Goal: Task Accomplishment & Management: Use online tool/utility

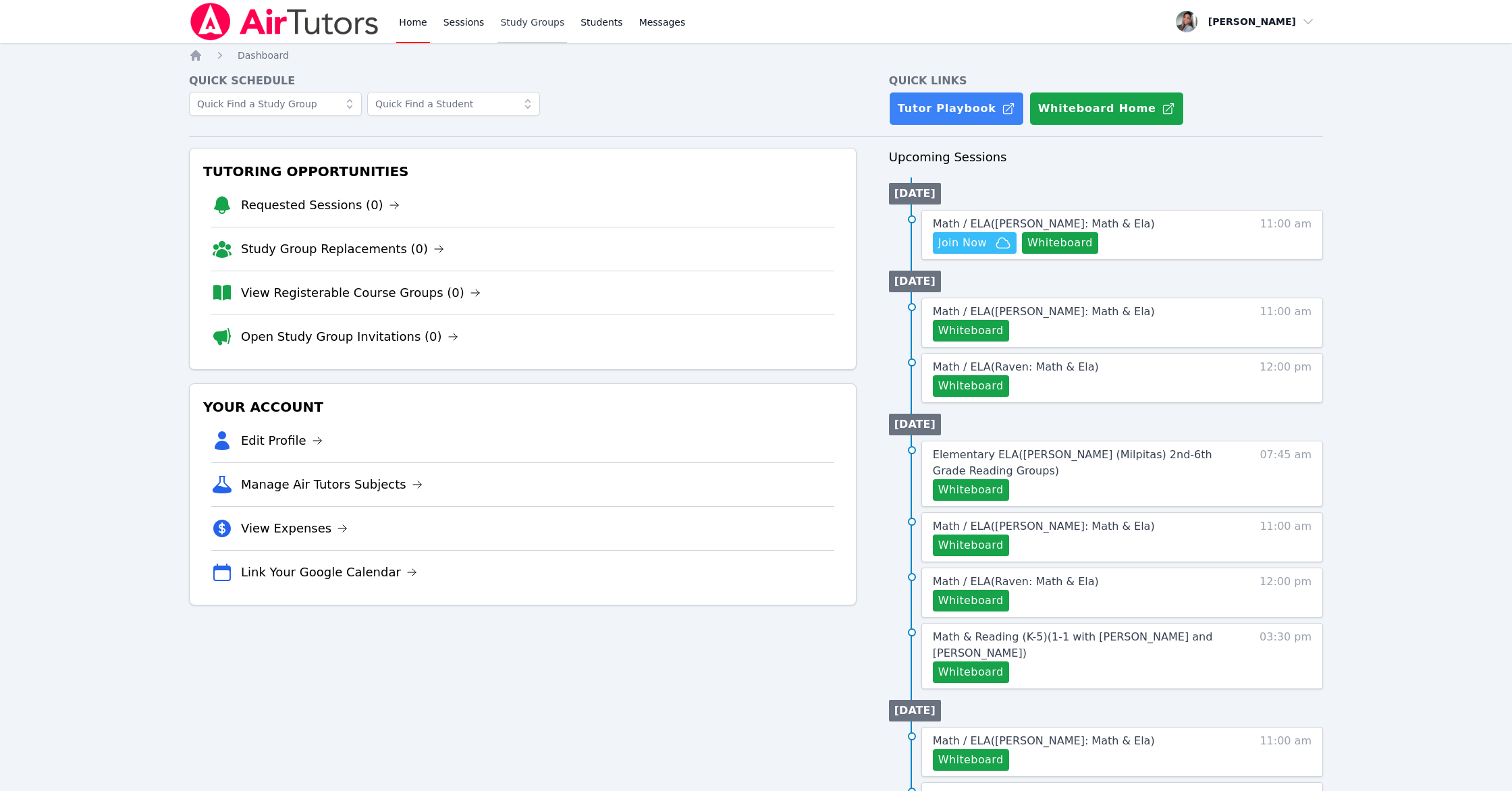
click at [556, 29] on link "Study Groups" at bounding box center [532, 21] width 69 height 43
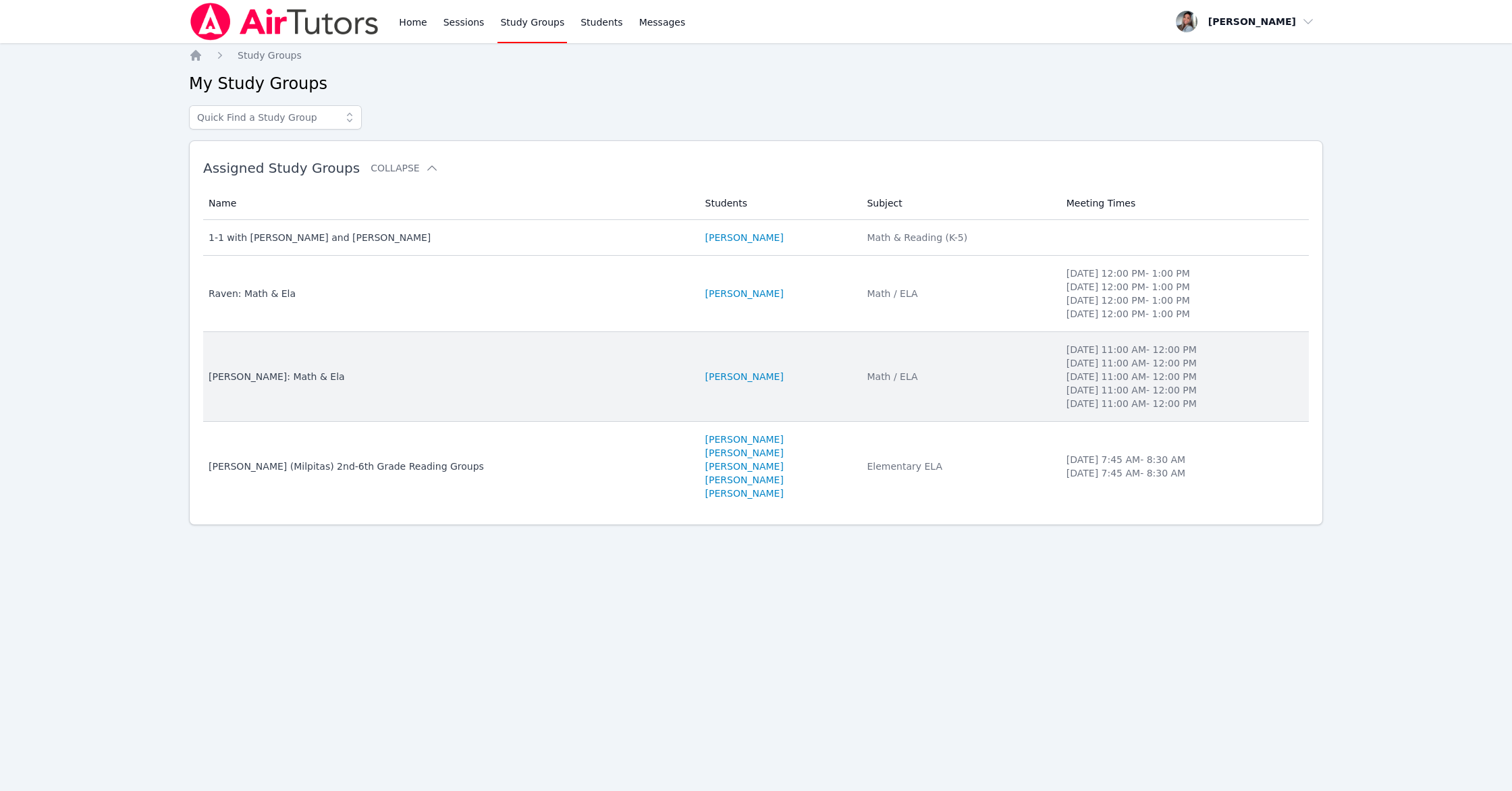
click at [784, 362] on td "Students SACARIANA CHARLEY" at bounding box center [778, 377] width 162 height 90
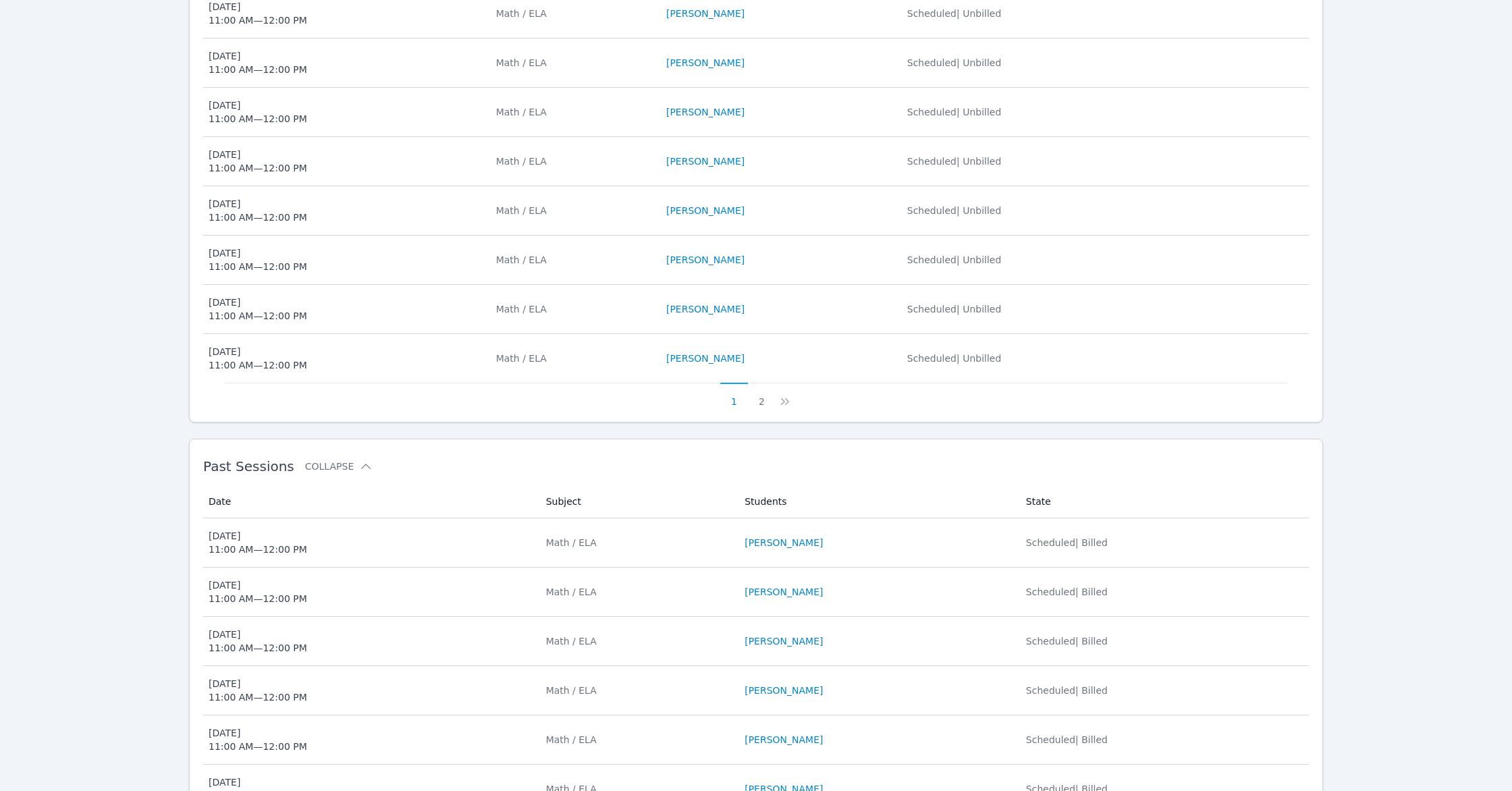
scroll to position [619, 0]
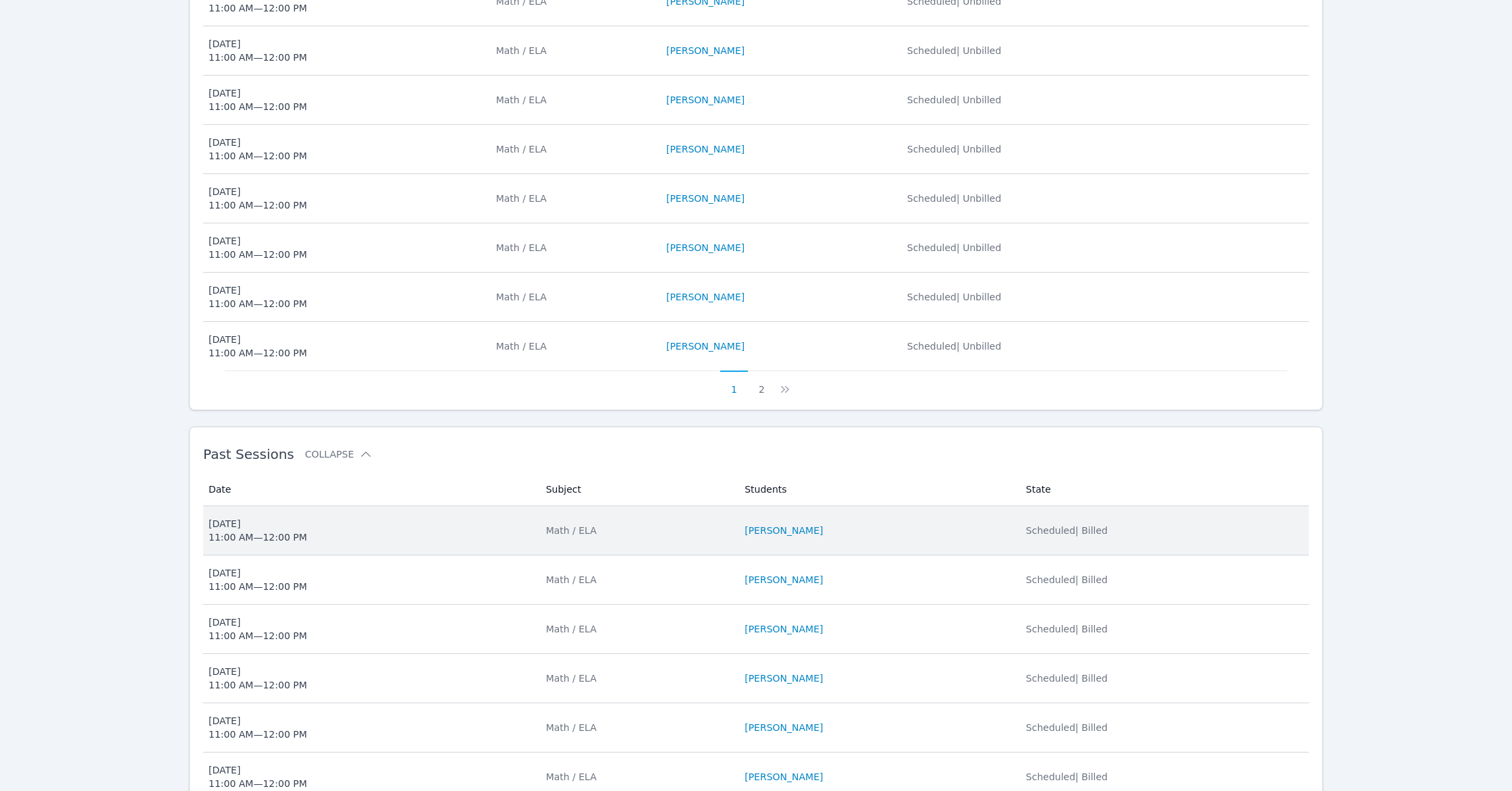
click at [429, 533] on span "Thu Sep 25 11:00 AM — 12:00 PM" at bounding box center [369, 530] width 321 height 27
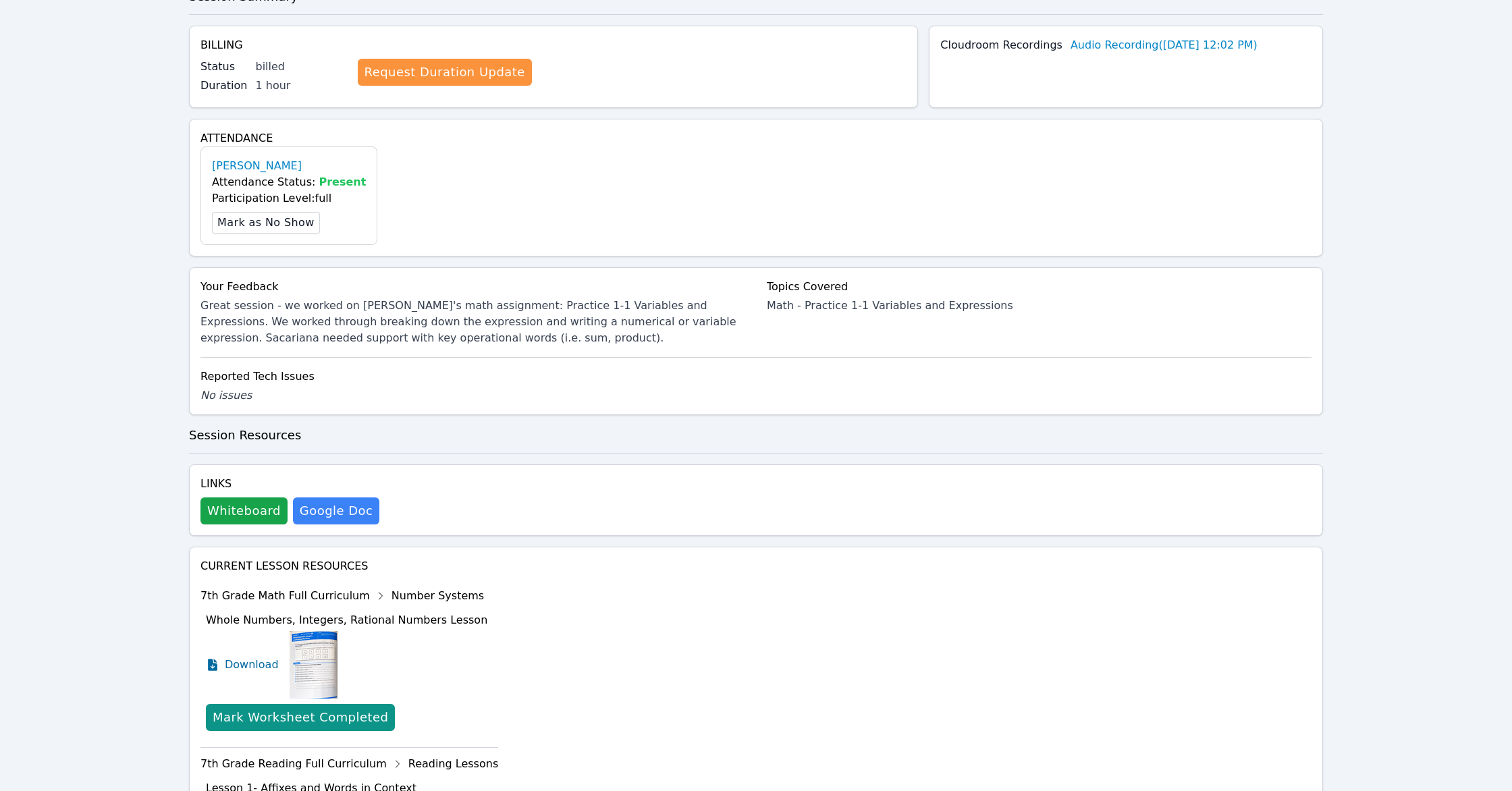
scroll to position [323, 0]
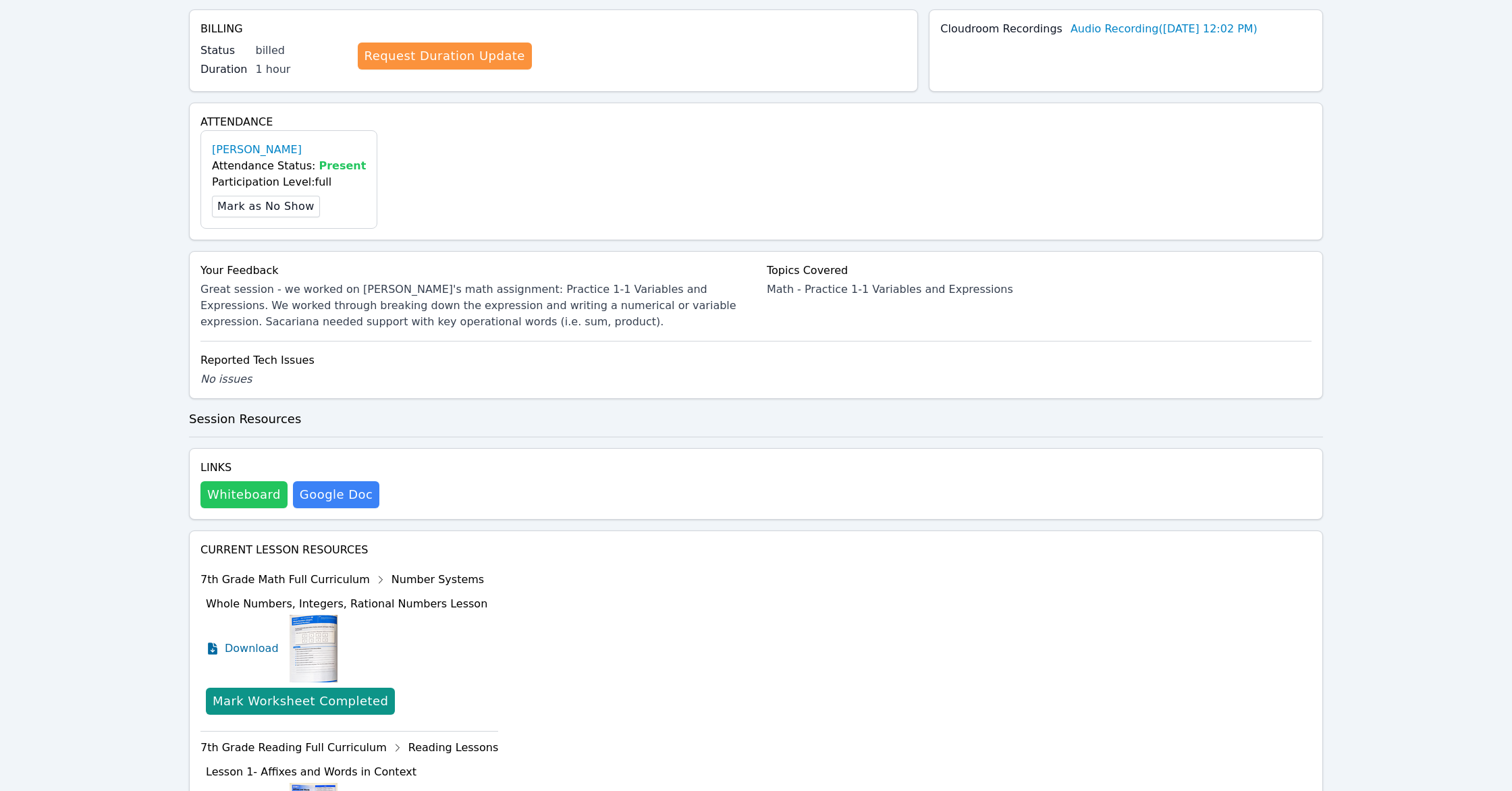
click at [210, 481] on button "Whiteboard" at bounding box center [244, 494] width 87 height 27
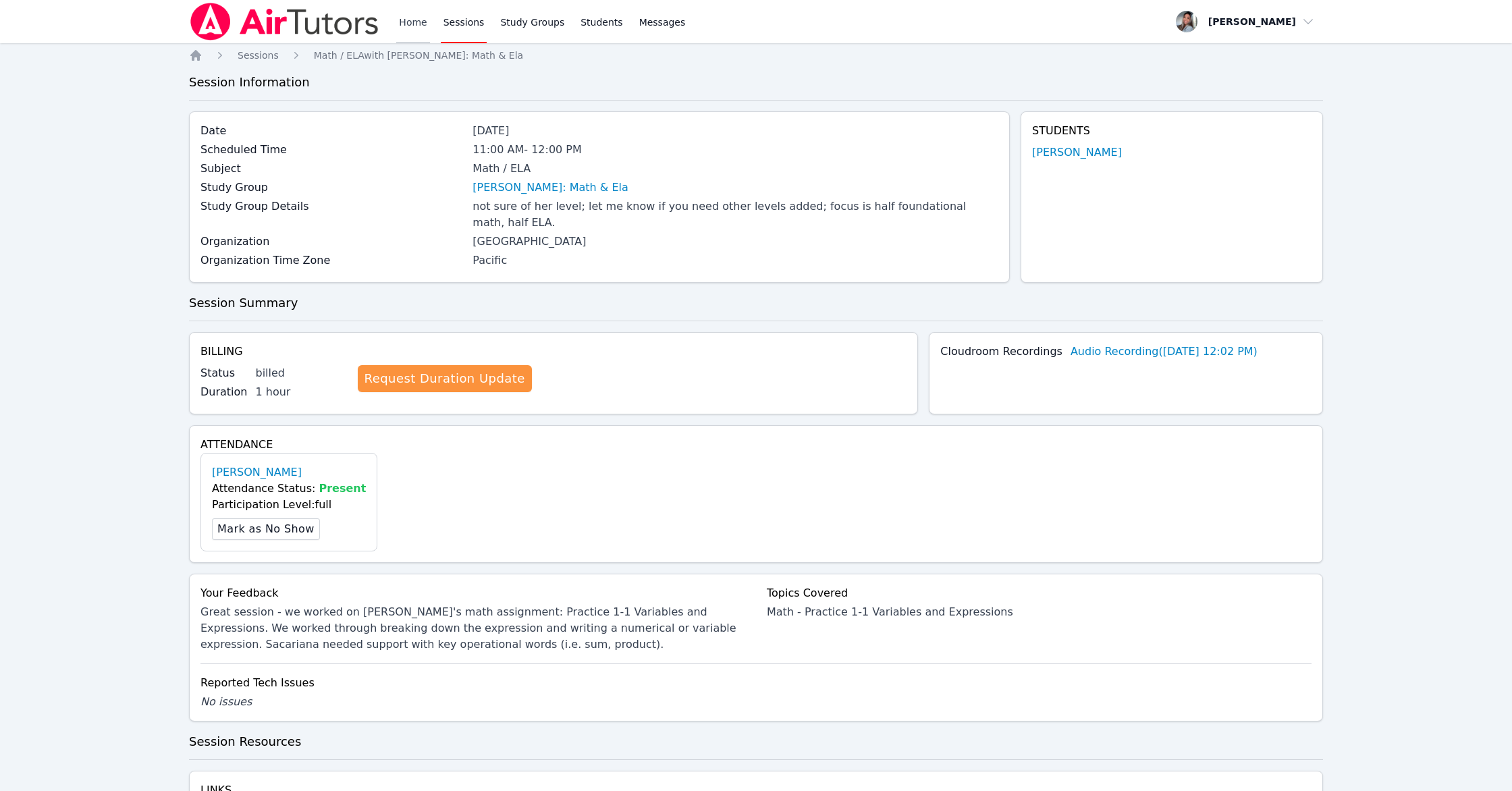
click at [408, 23] on link "Home" at bounding box center [412, 21] width 33 height 43
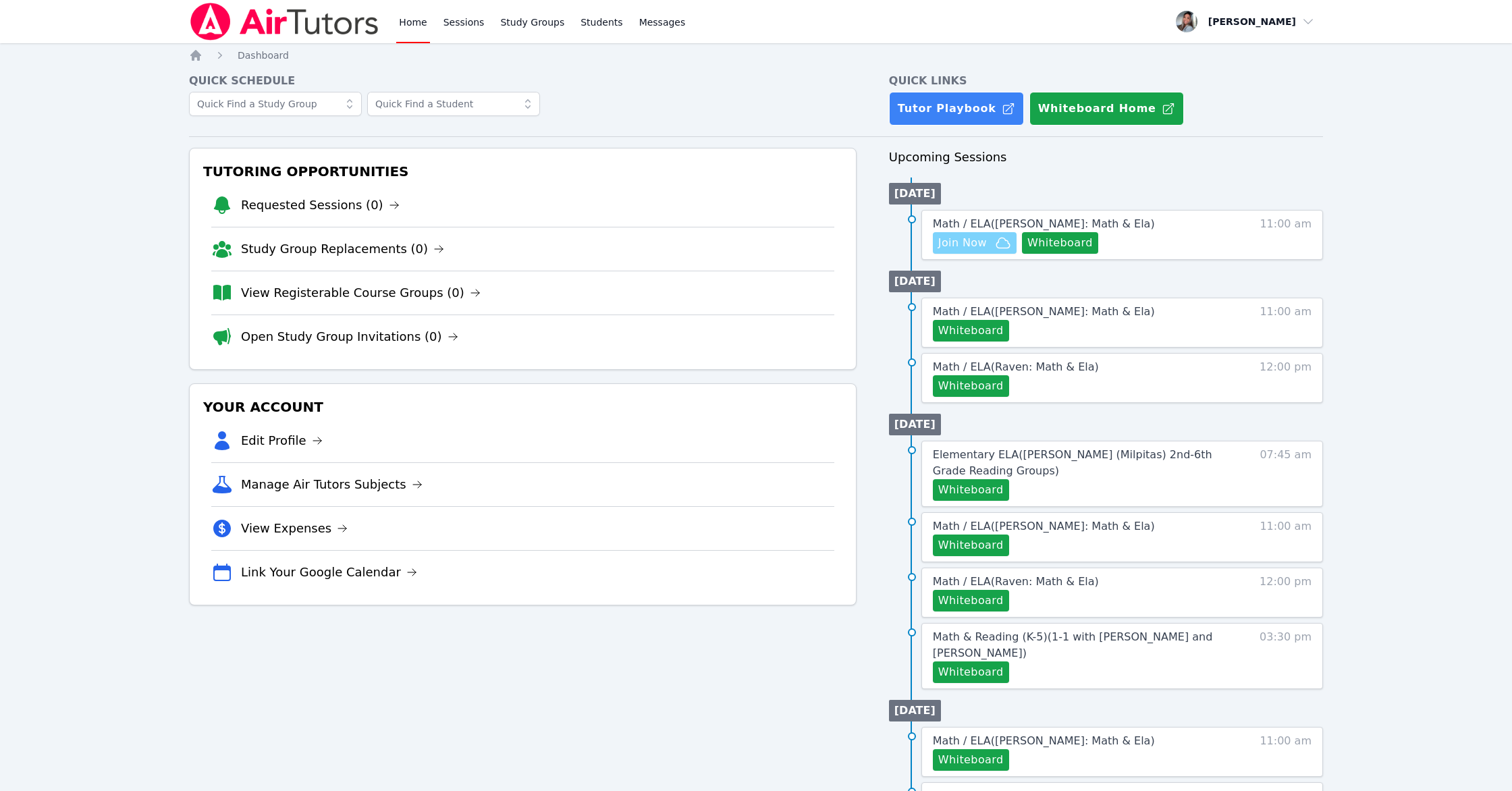
click at [891, 248] on span "Join Now" at bounding box center [962, 243] width 49 height 16
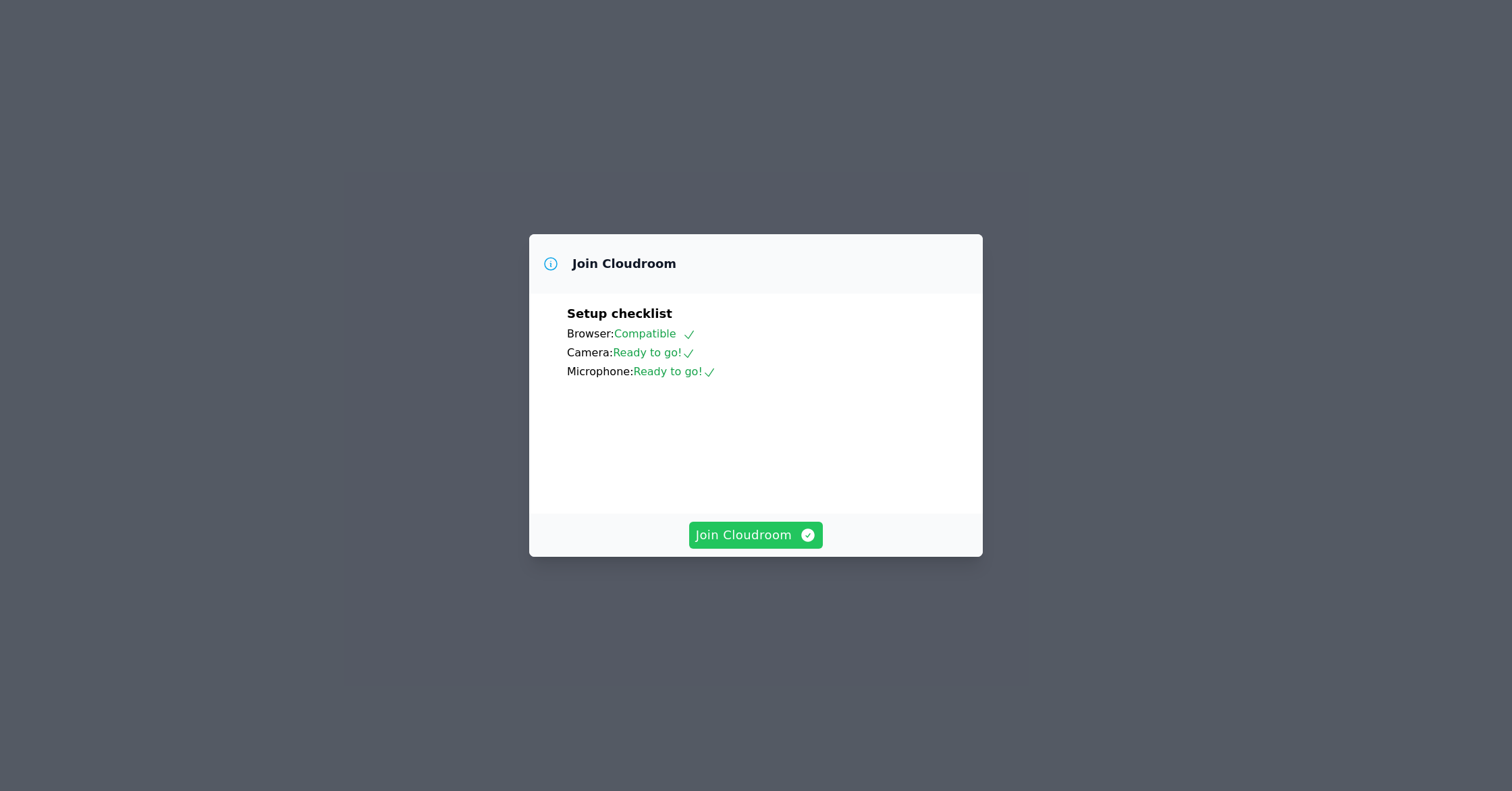
click at [724, 544] on span "Join Cloudroom" at bounding box center [756, 535] width 121 height 19
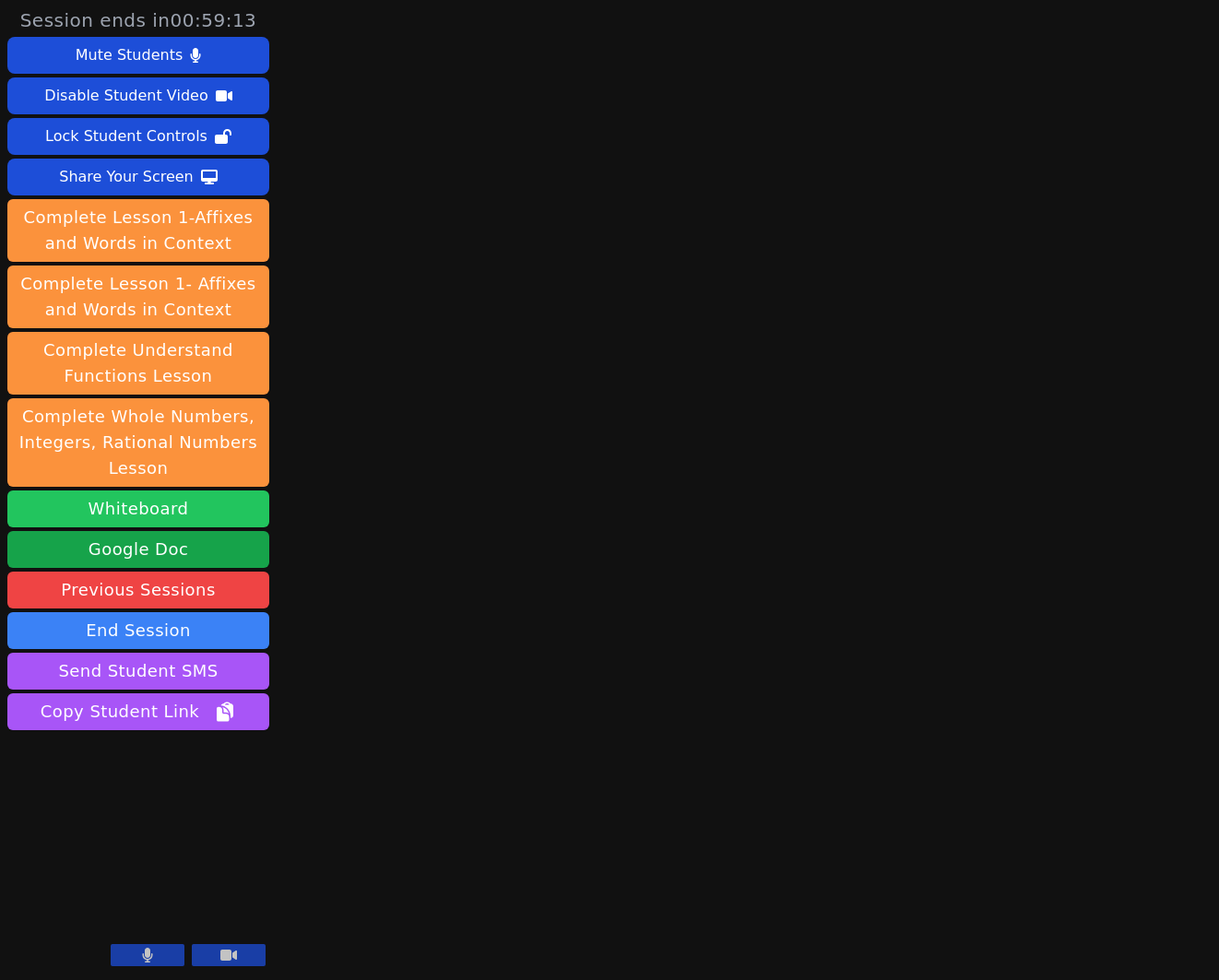
click at [141, 513] on button "Whiteboard" at bounding box center [139, 508] width 262 height 37
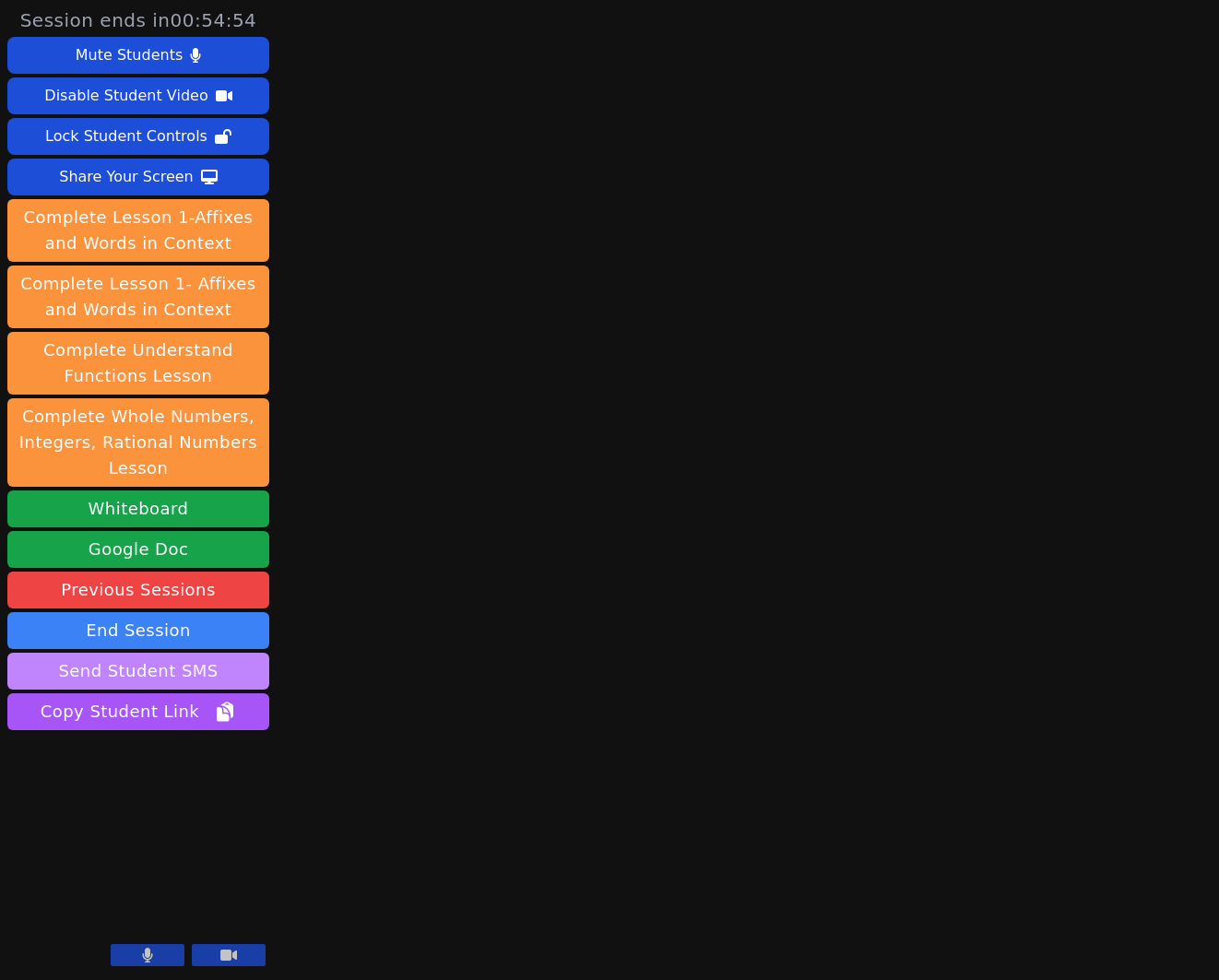
click at [161, 675] on button "Send Student SMS" at bounding box center [139, 670] width 262 height 37
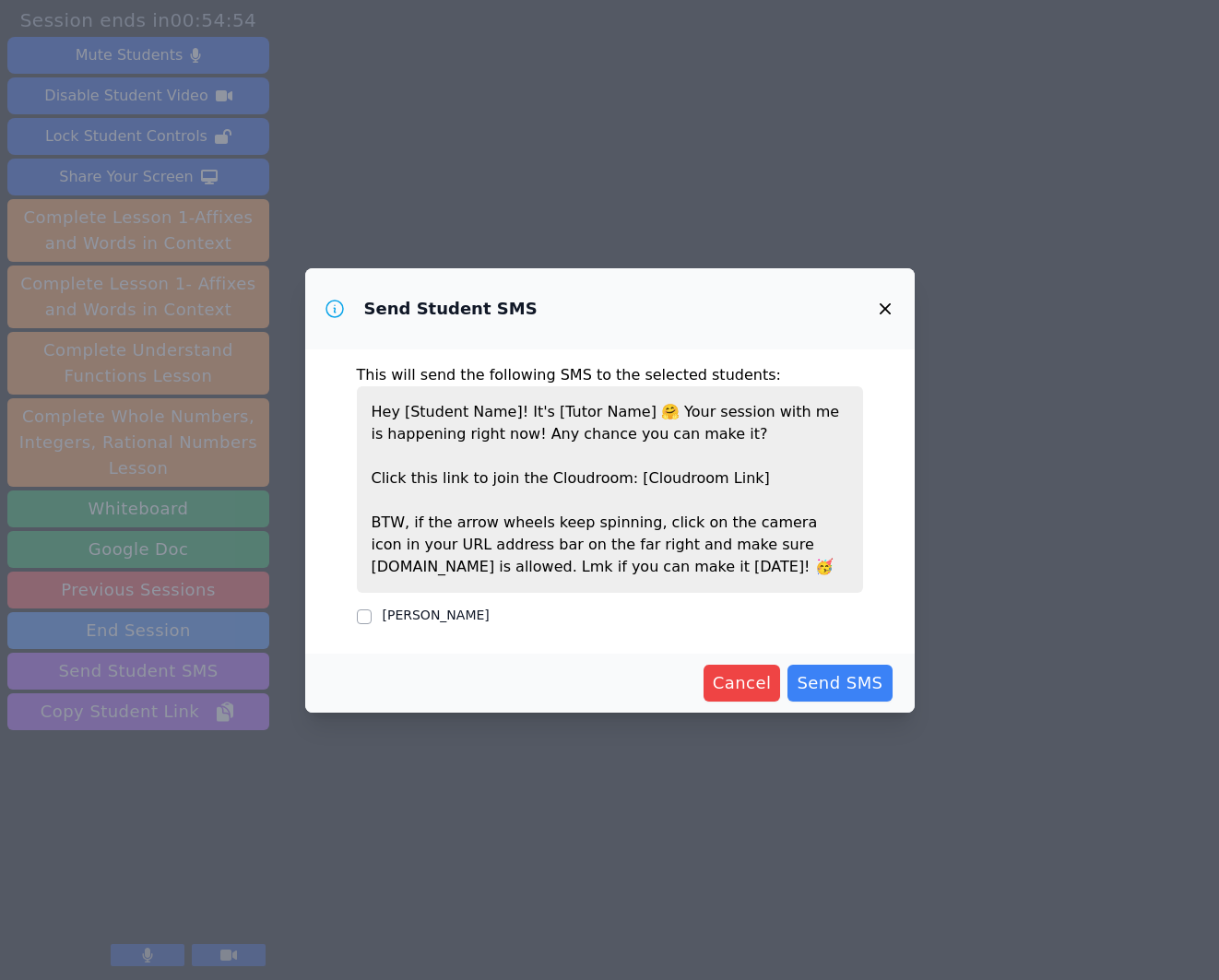
click at [419, 619] on label "[PERSON_NAME]" at bounding box center [436, 615] width 107 height 15
click at [372, 619] on input "[PERSON_NAME]" at bounding box center [364, 617] width 15 height 15
checkbox input "true"
click at [829, 679] on span "Send SMS" at bounding box center [840, 683] width 86 height 26
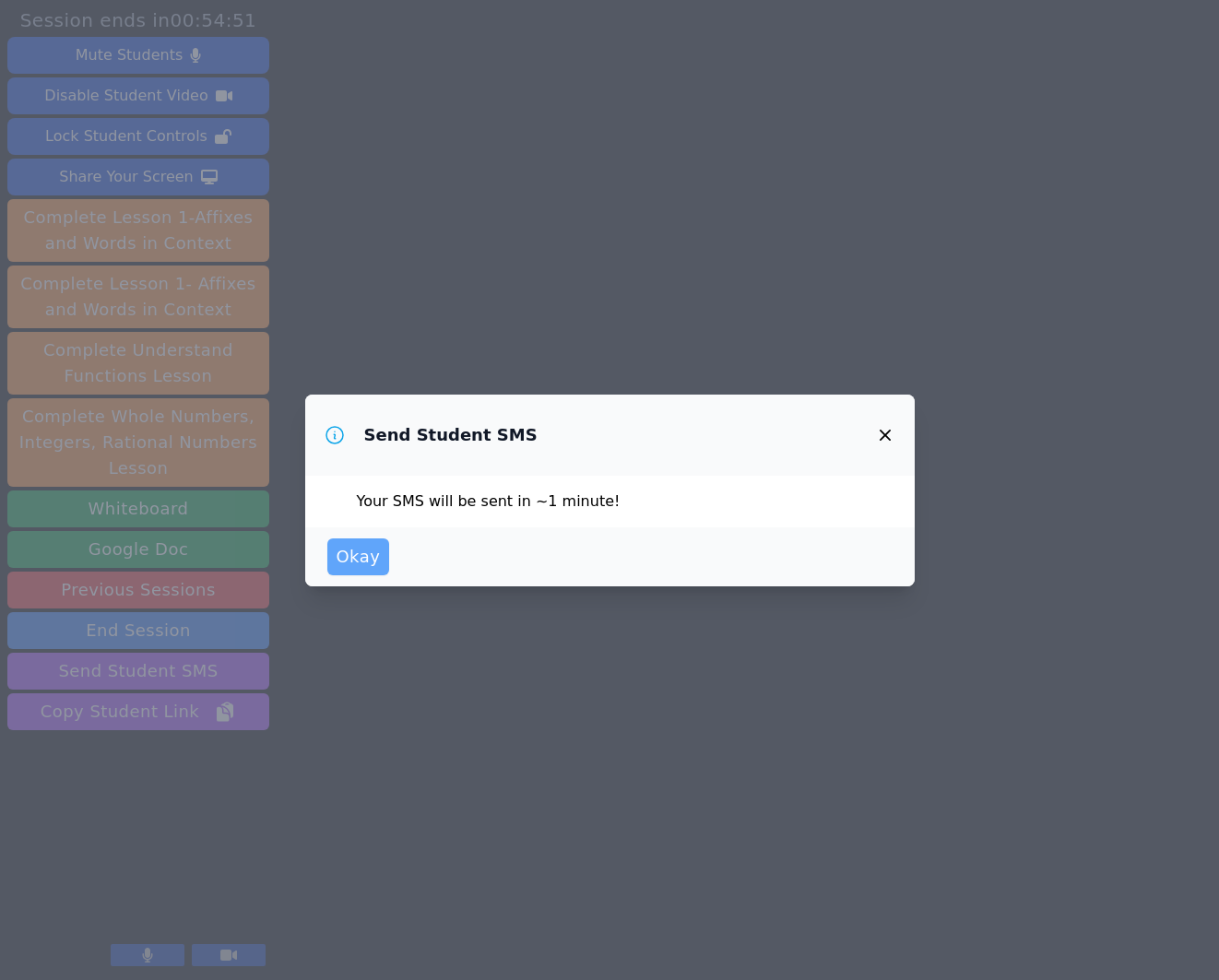
click at [345, 555] on span "Okay" at bounding box center [359, 557] width 44 height 26
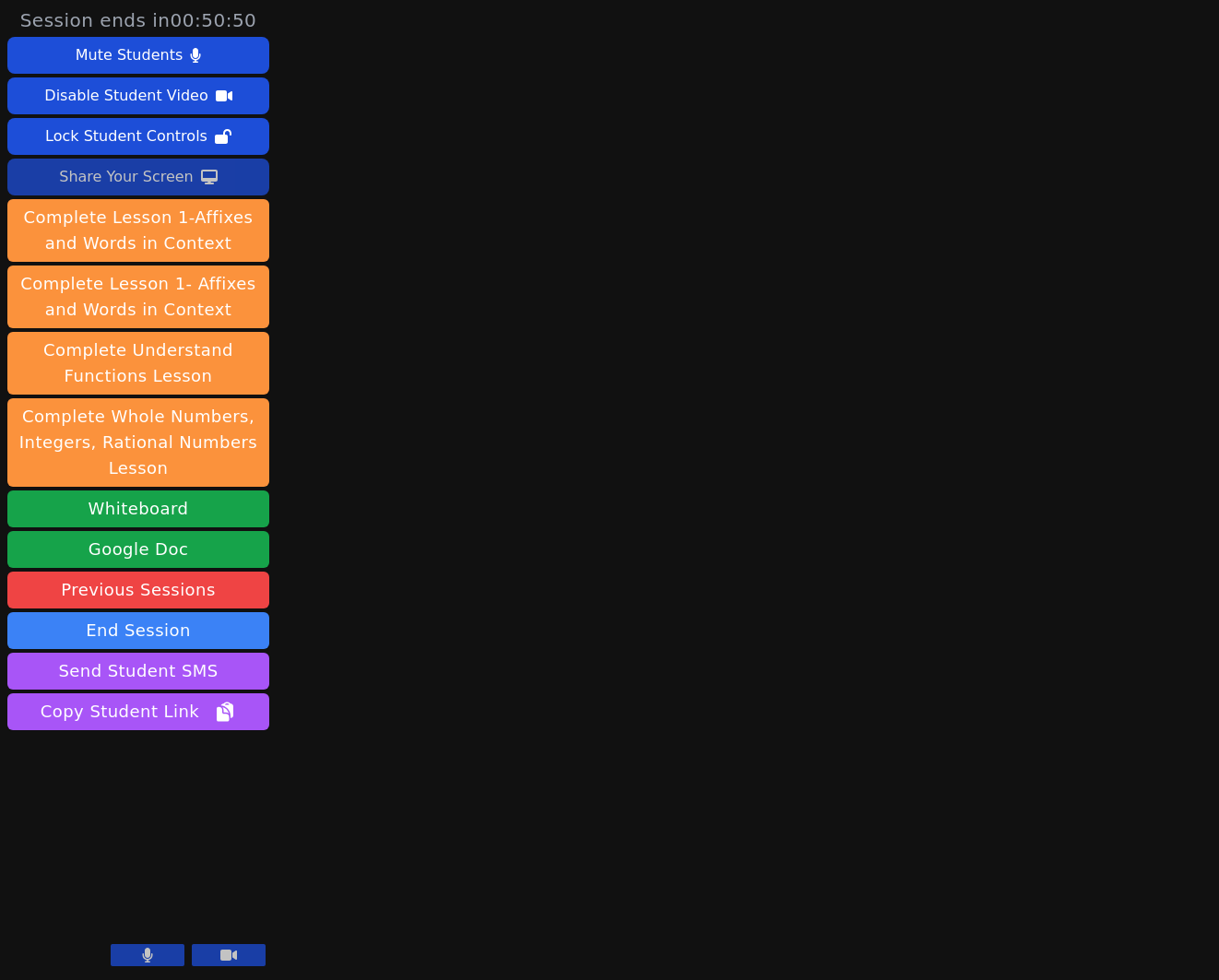
click at [175, 180] on div "Share Your Screen" at bounding box center [126, 177] width 135 height 30
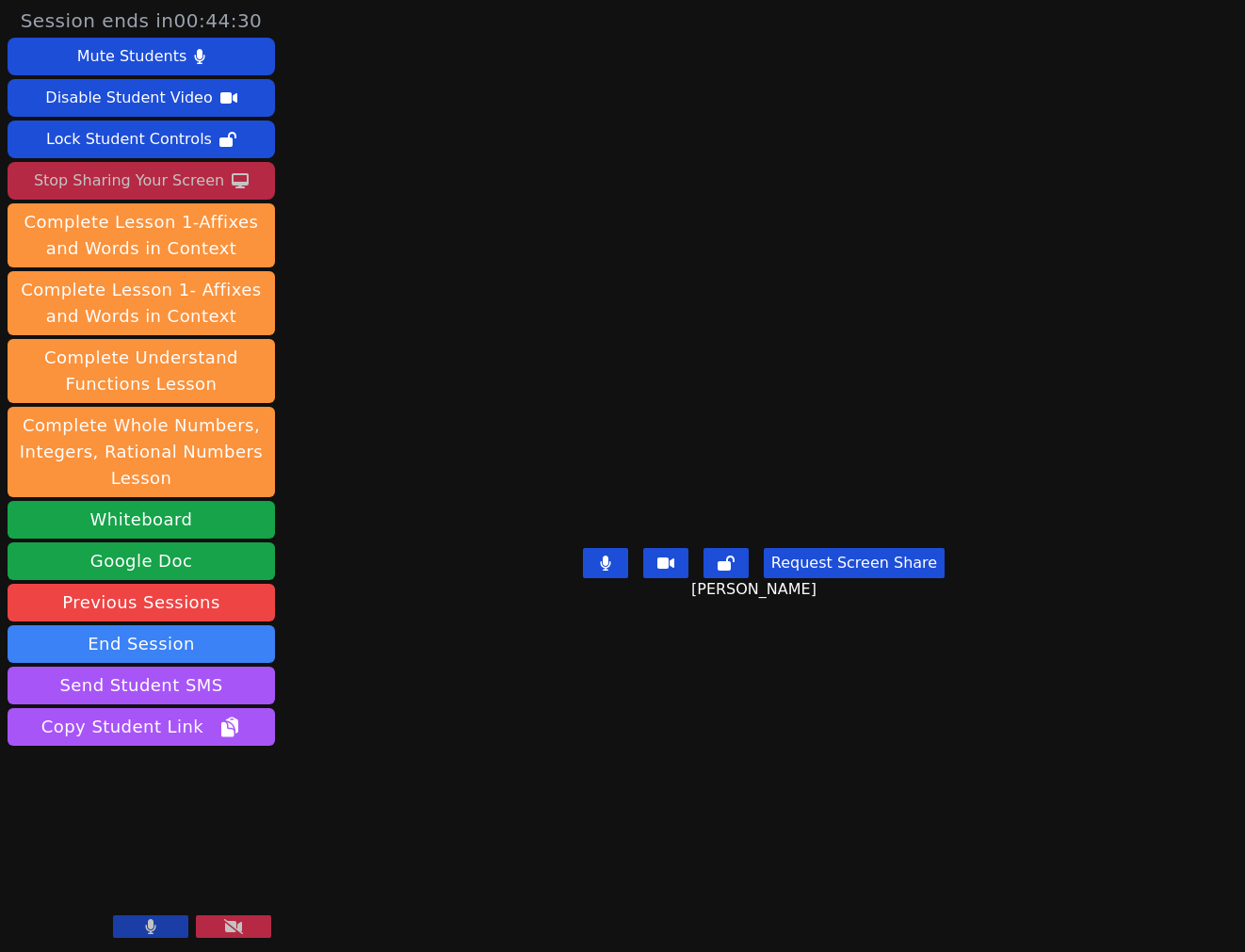
click at [204, 179] on div "Stop Sharing Your Screen" at bounding box center [128, 181] width 190 height 31
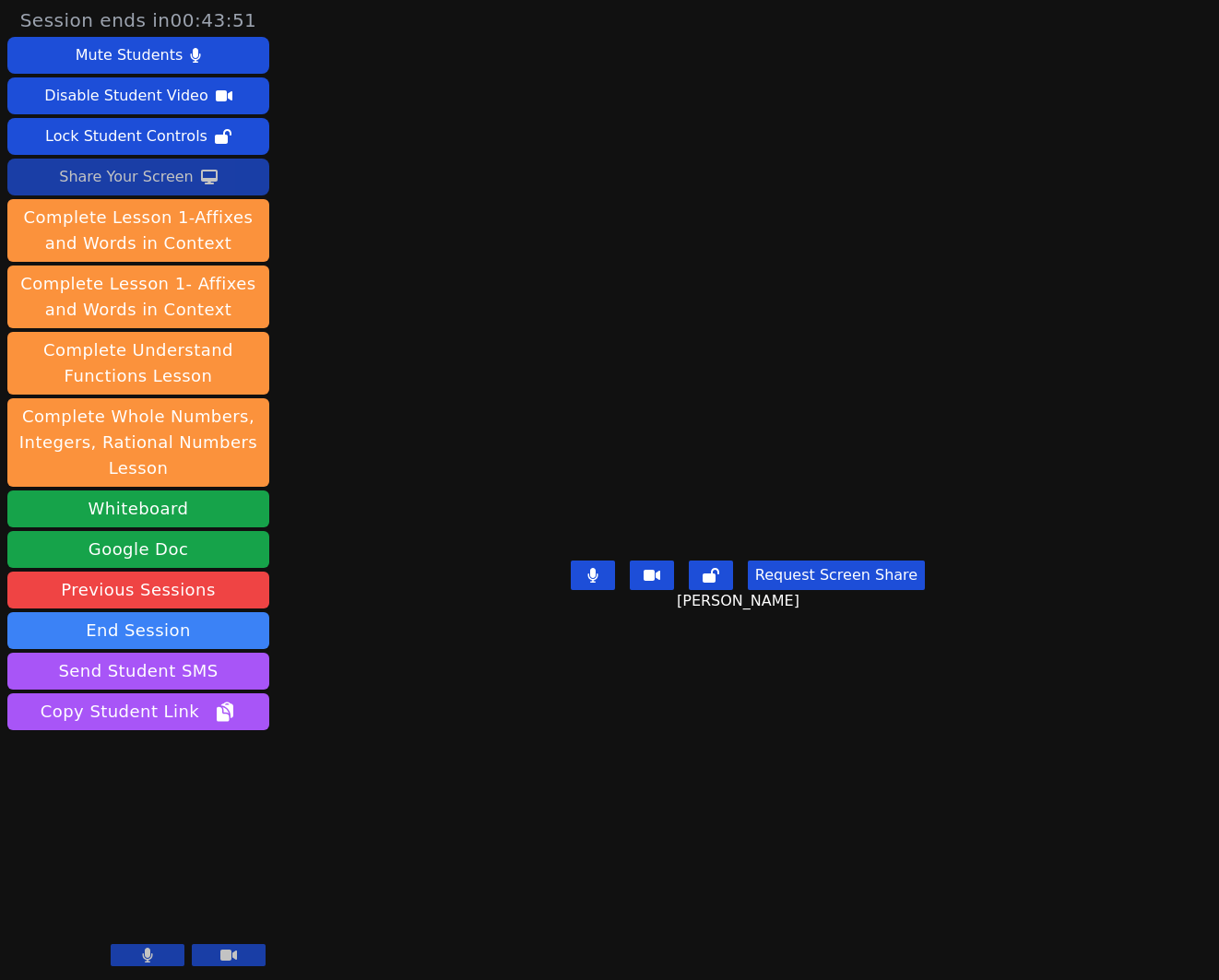
click at [145, 171] on div "Share Your Screen" at bounding box center [126, 177] width 135 height 30
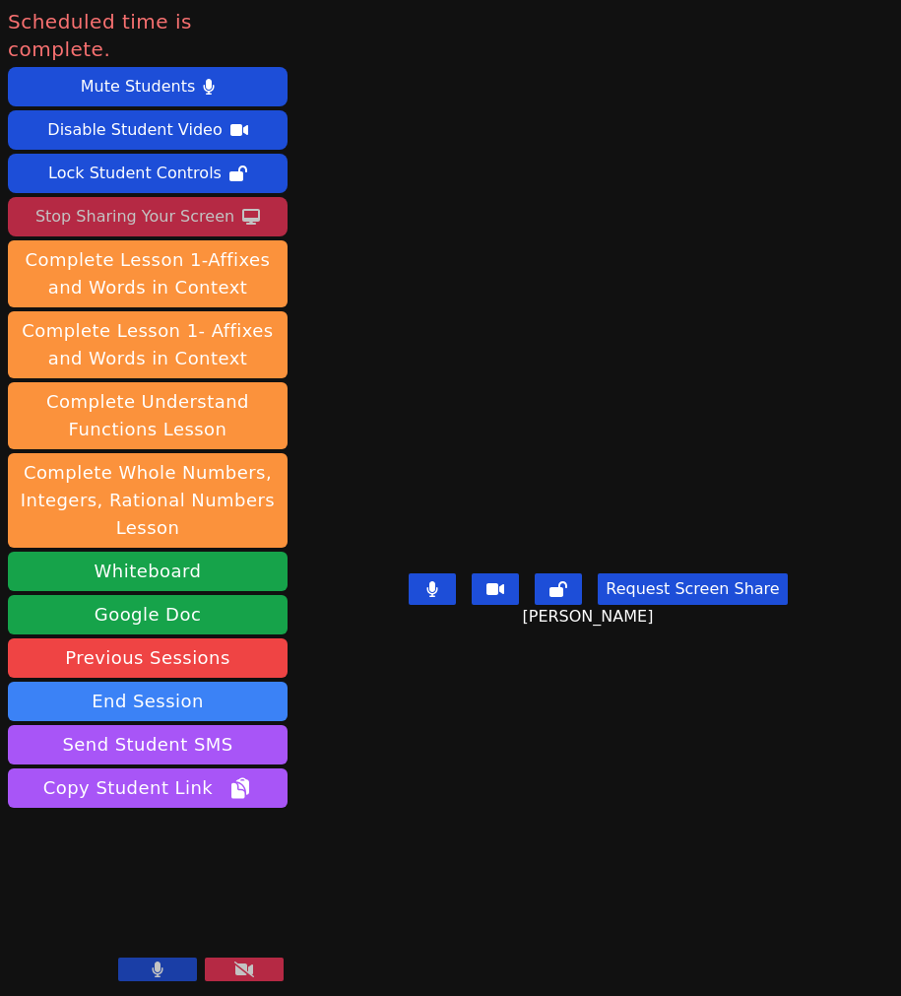
click at [204, 201] on div "Stop Sharing Your Screen" at bounding box center [134, 217] width 199 height 32
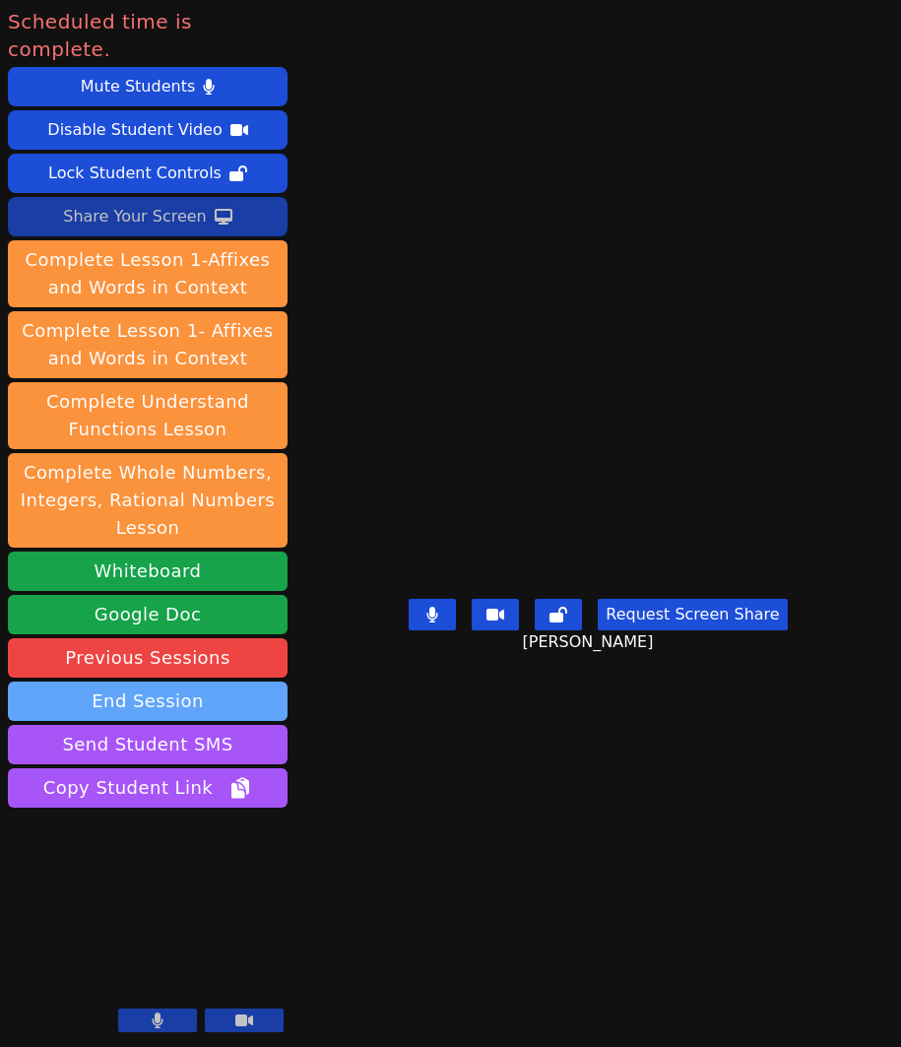
click at [181, 682] on button "End Session" at bounding box center [148, 701] width 280 height 39
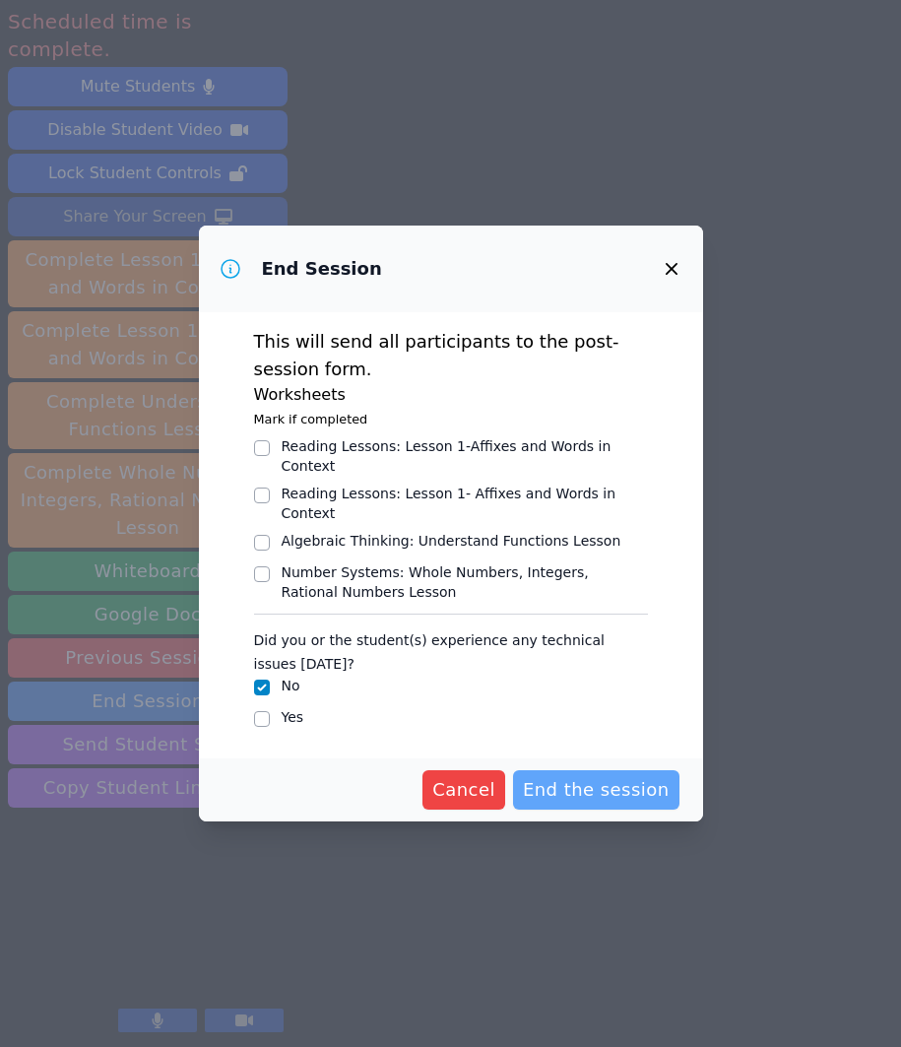
click at [592, 783] on span "End the session" at bounding box center [596, 790] width 147 height 28
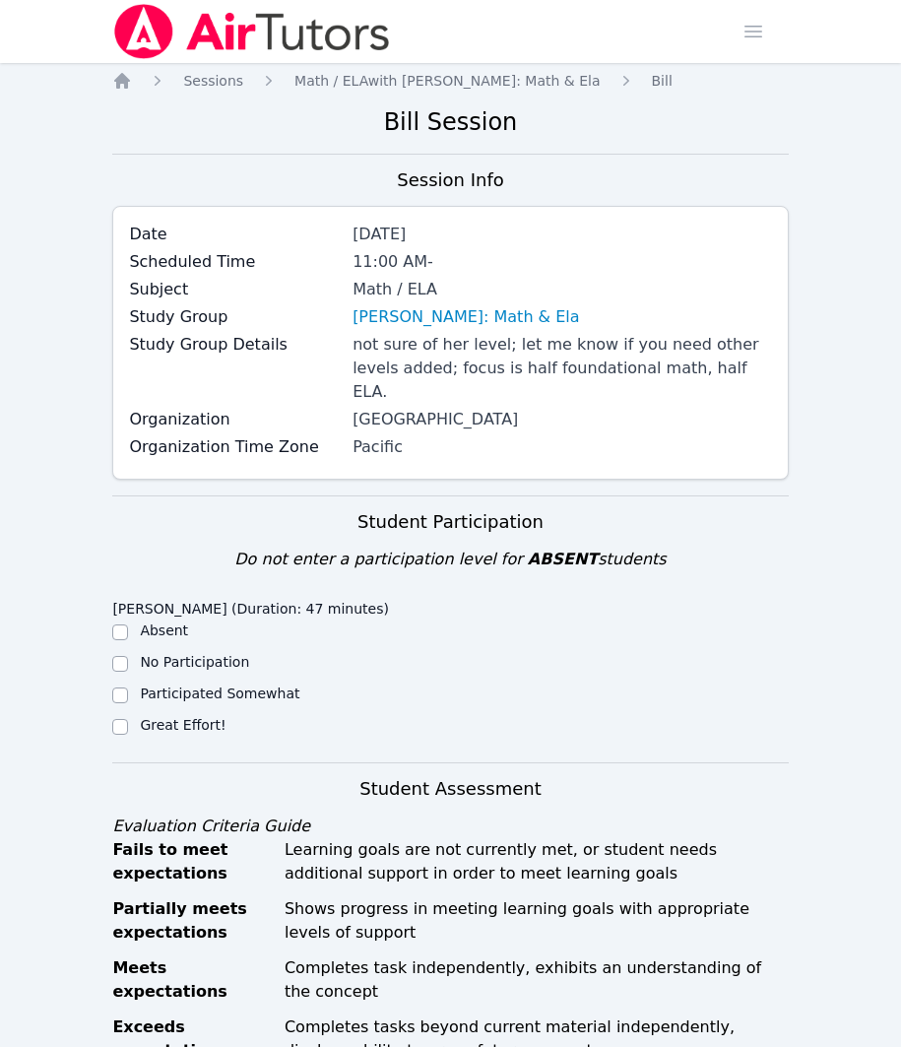
click at [184, 717] on label "Great Effort!" at bounding box center [183, 725] width 86 height 16
click at [128, 719] on input "Great Effort!" at bounding box center [120, 727] width 16 height 16
checkbox input "true"
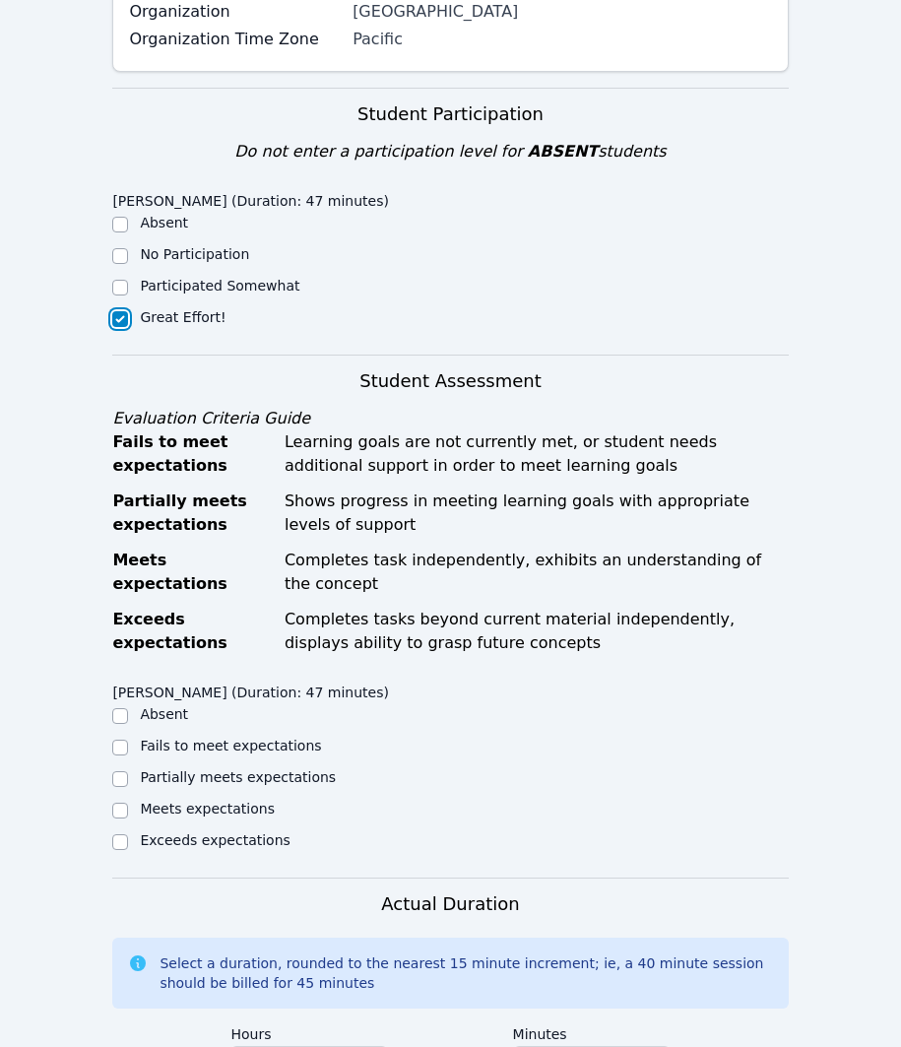
scroll to position [416, 0]
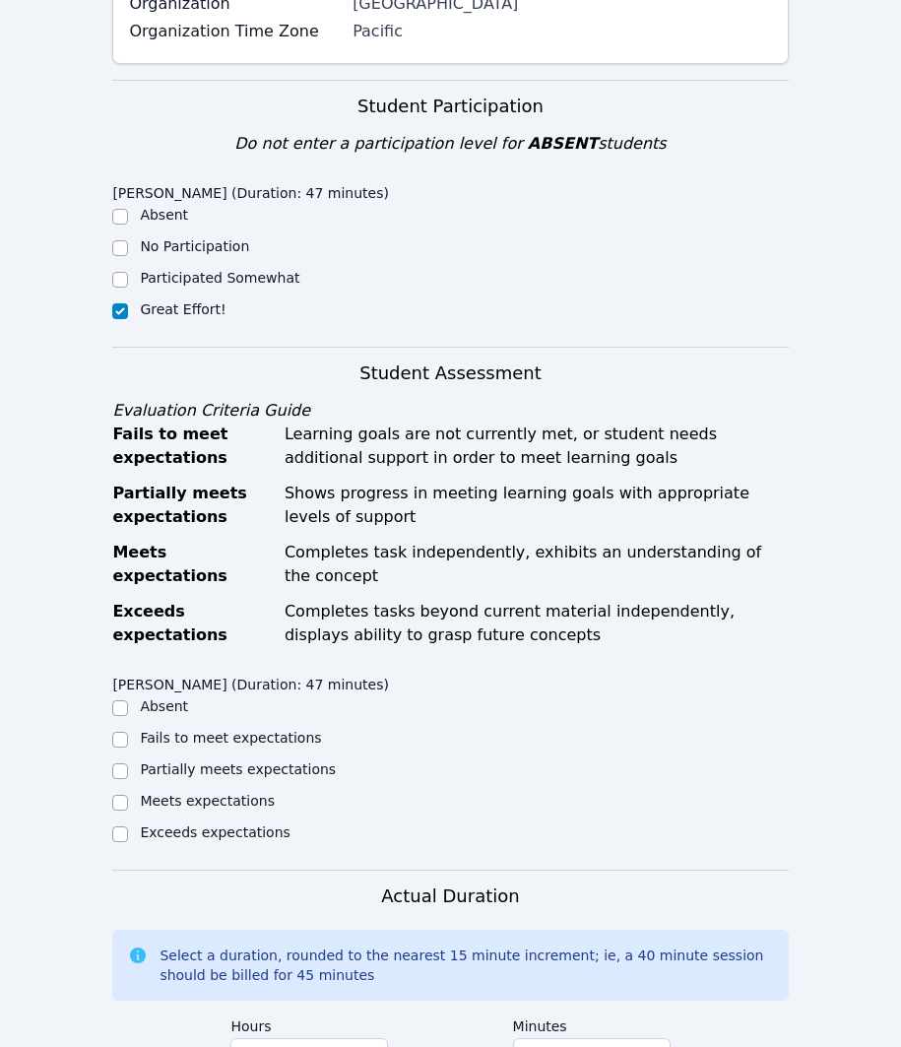
click at [189, 762] on label "Partially meets expectations" at bounding box center [238, 770] width 196 height 16
click at [128, 763] on input "Partially meets expectations" at bounding box center [120, 771] width 16 height 16
checkbox input "true"
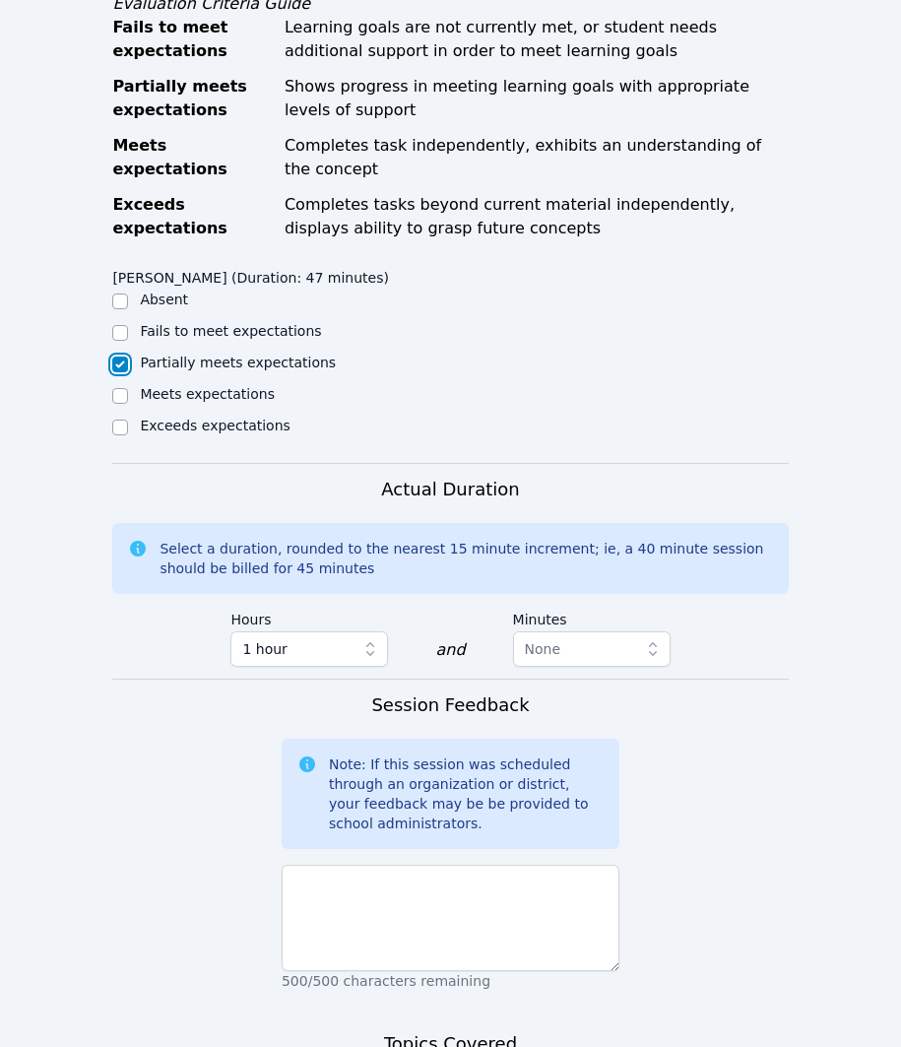
scroll to position [828, 0]
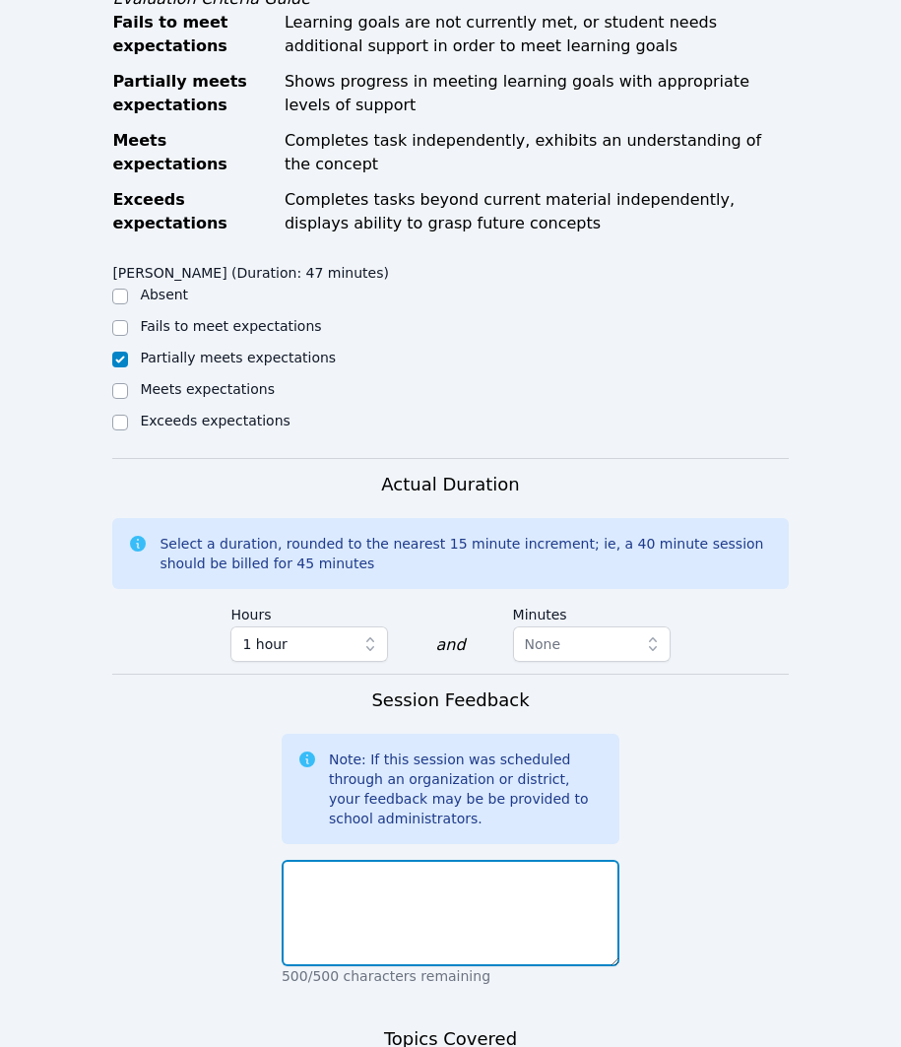
click at [529, 875] on textarea at bounding box center [451, 913] width 338 height 106
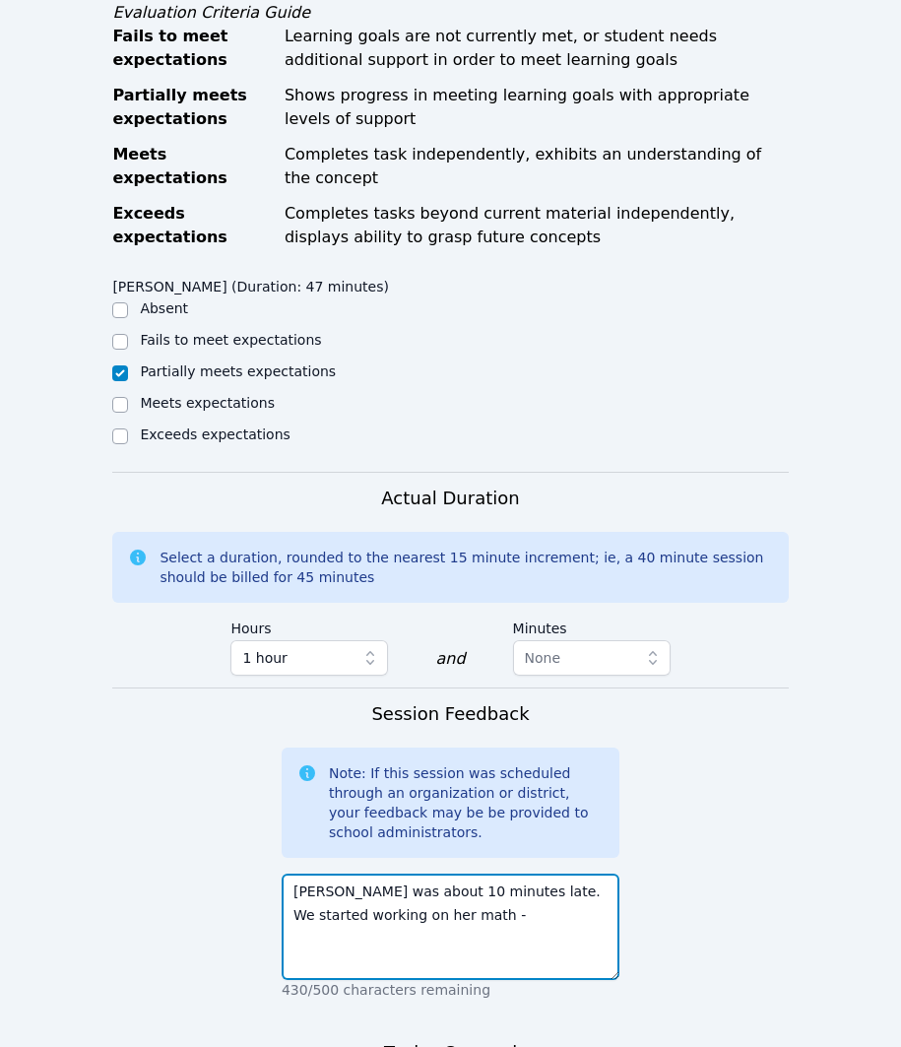
scroll to position [817, 0]
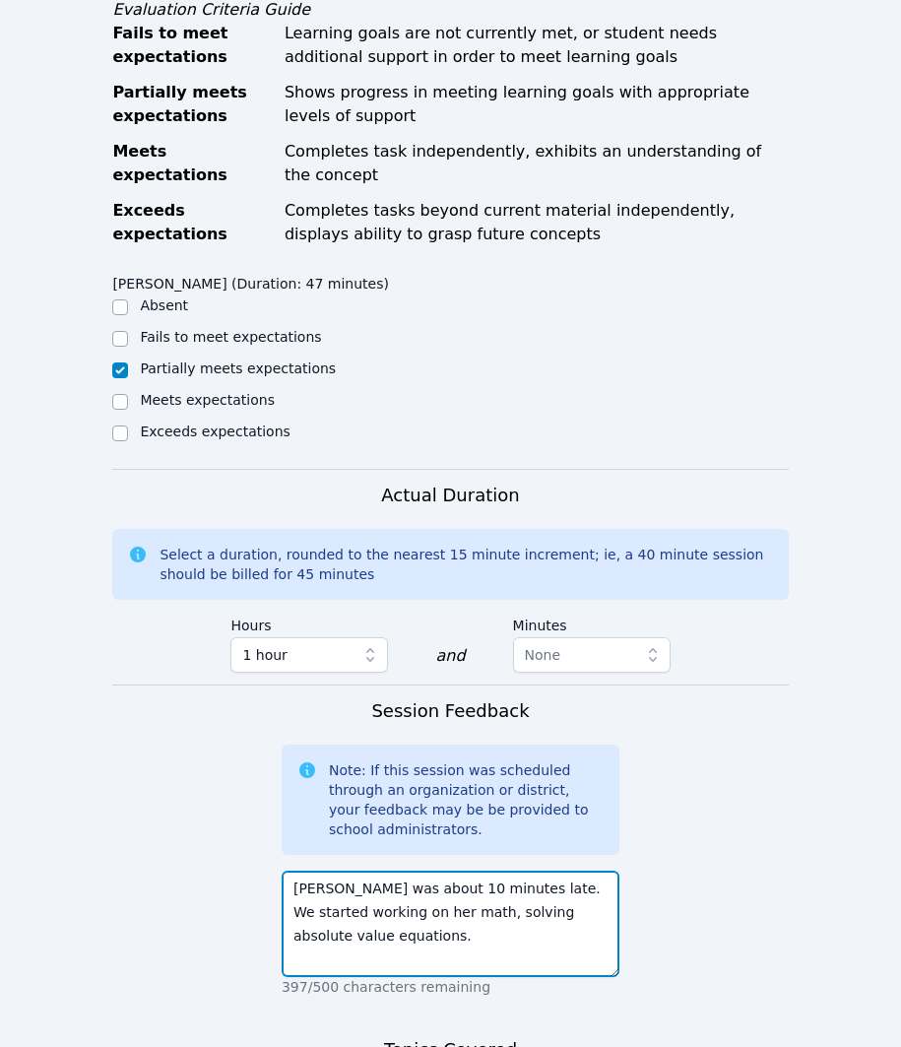
click at [429, 897] on textarea "[PERSON_NAME] was about 10 minutes late. We started working on her math, solvin…" at bounding box center [451, 924] width 338 height 106
click at [408, 919] on textarea "[PERSON_NAME] was about 10 minutes late. We started working on her math - solvi…" at bounding box center [451, 924] width 338 height 106
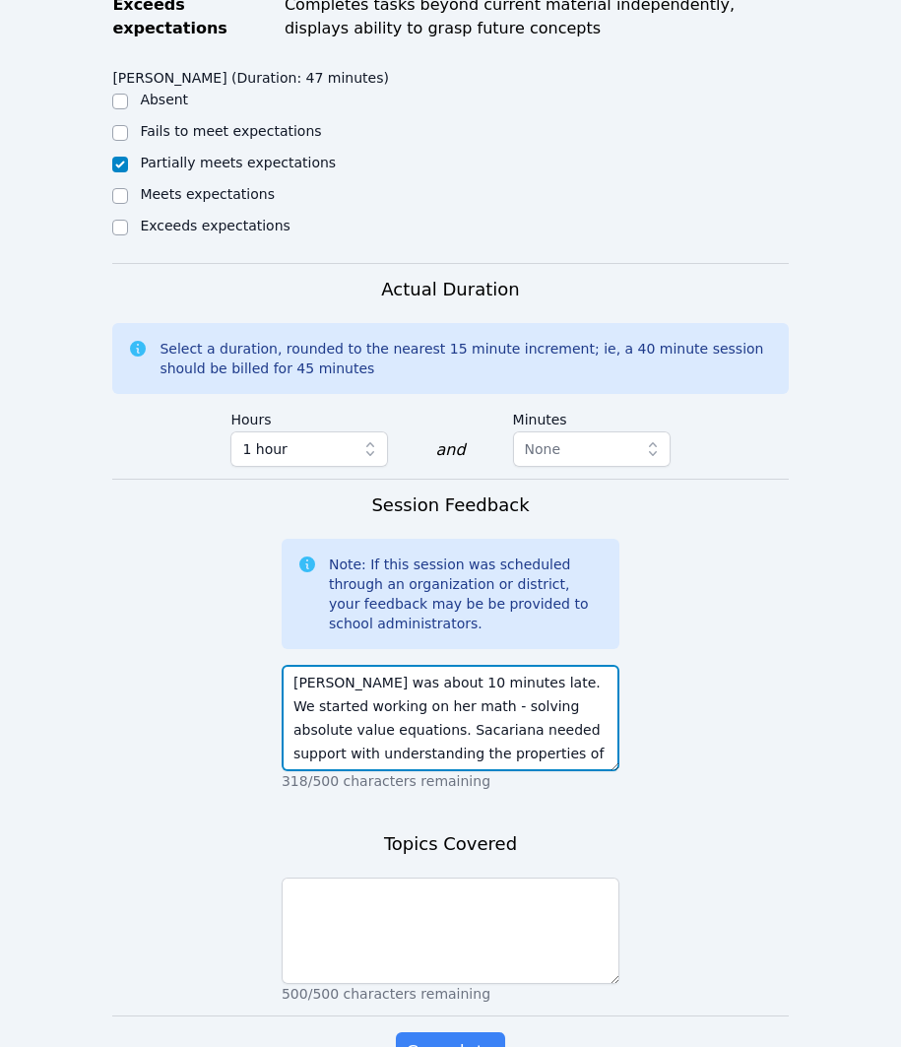
scroll to position [1028, 0]
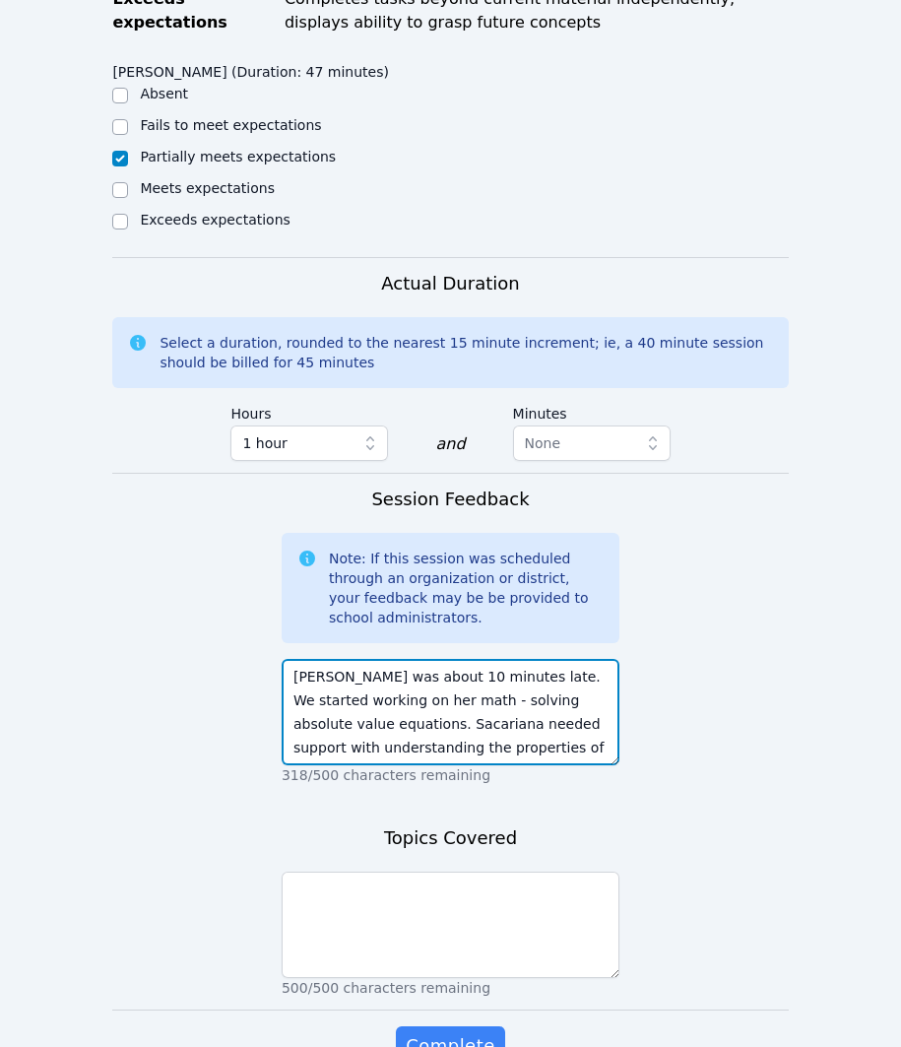
click at [602, 721] on textarea "[PERSON_NAME] was about 10 minutes late. We started working on her math - solvi…" at bounding box center [451, 712] width 338 height 106
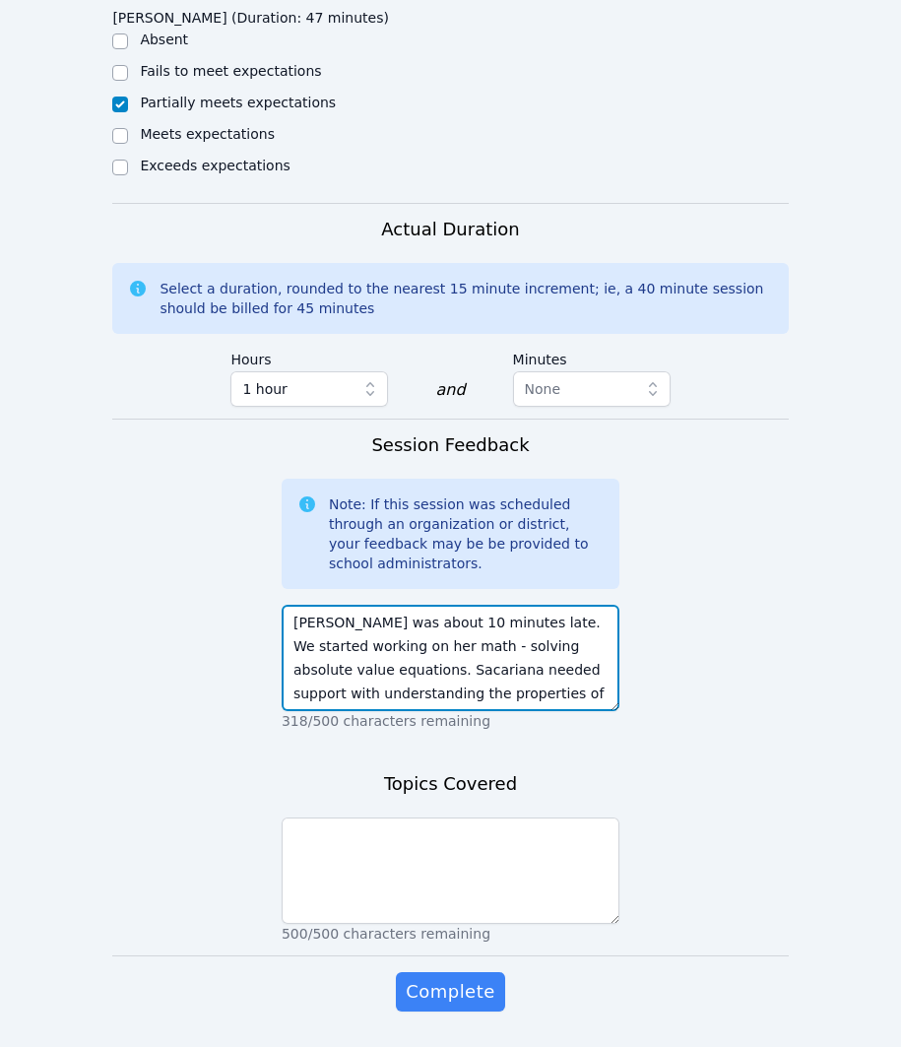
scroll to position [1083, 0]
click at [606, 669] on textarea "[PERSON_NAME] was about 10 minutes late. We started working on her math - solvi…" at bounding box center [451, 658] width 338 height 106
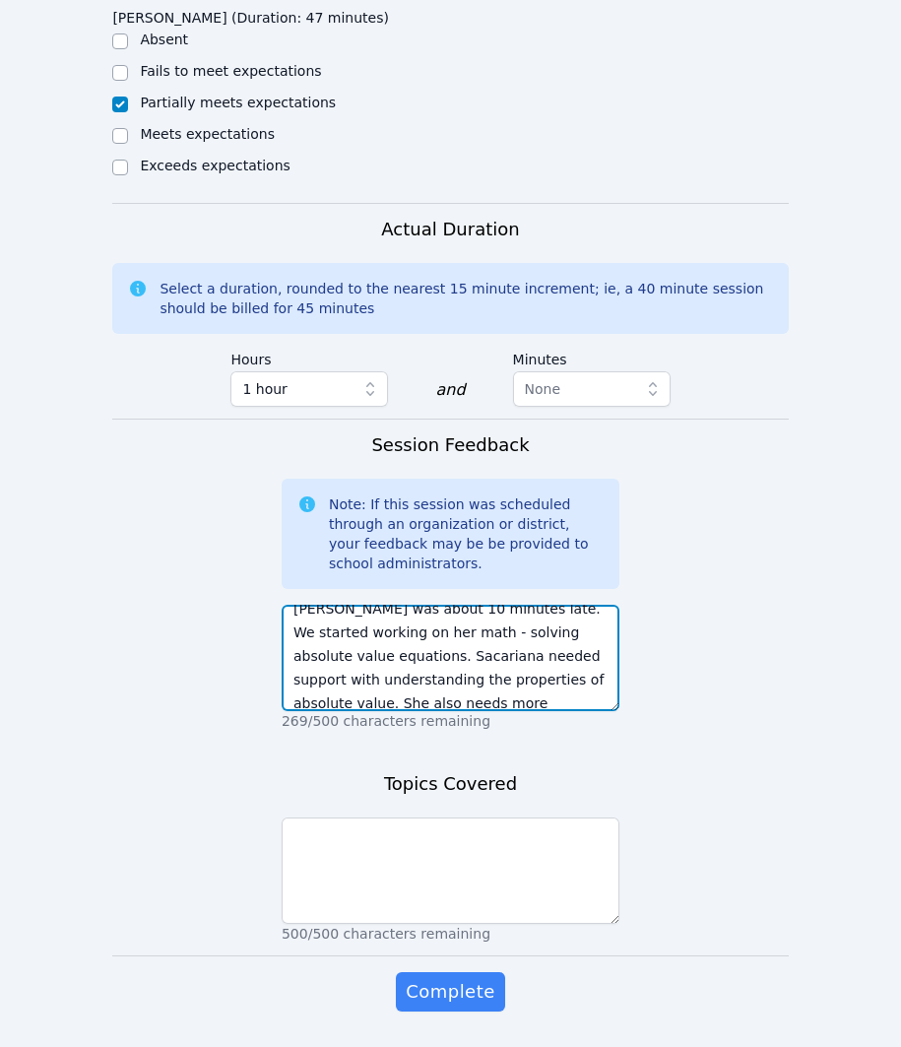
scroll to position [37, 0]
type textarea "[PERSON_NAME] was about 10 minutes late. We started working on her math - solvi…"
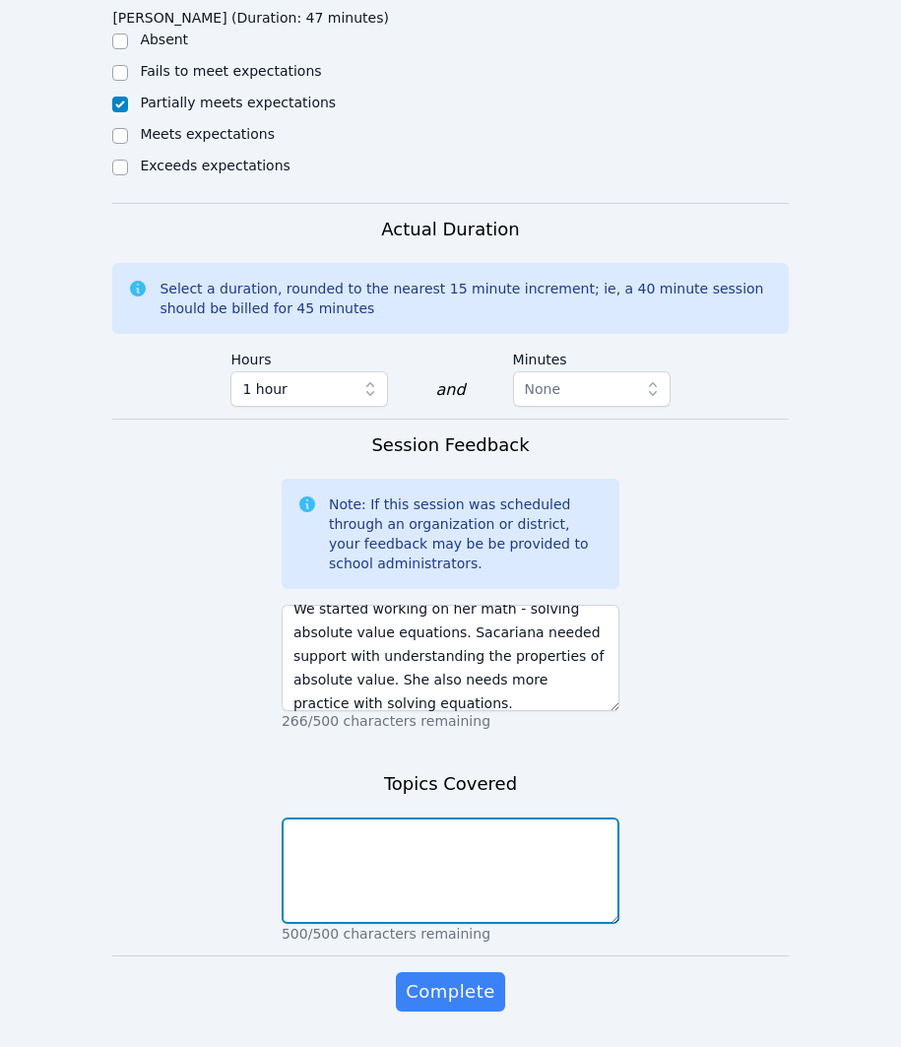
click at [518, 853] on textarea at bounding box center [451, 871] width 338 height 106
type textarea "Math - solving absolute value equations"
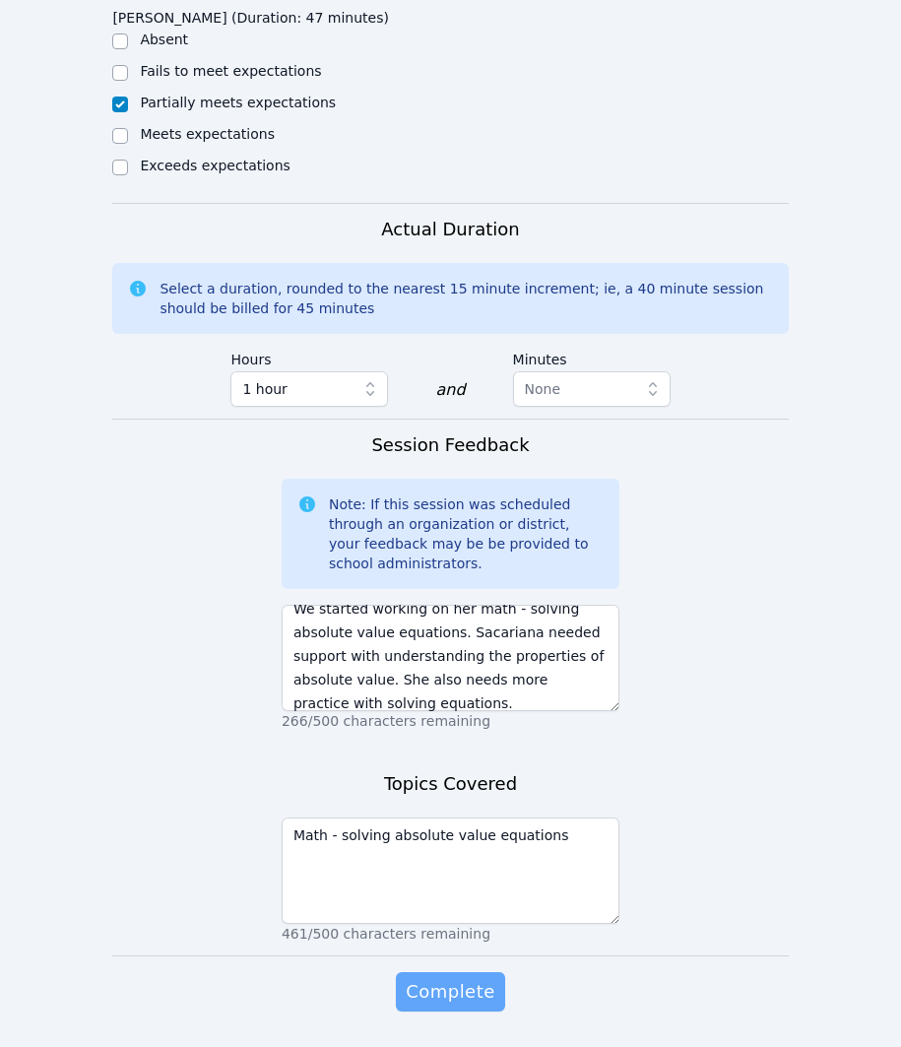
click at [431, 979] on span "Complete" at bounding box center [450, 992] width 89 height 28
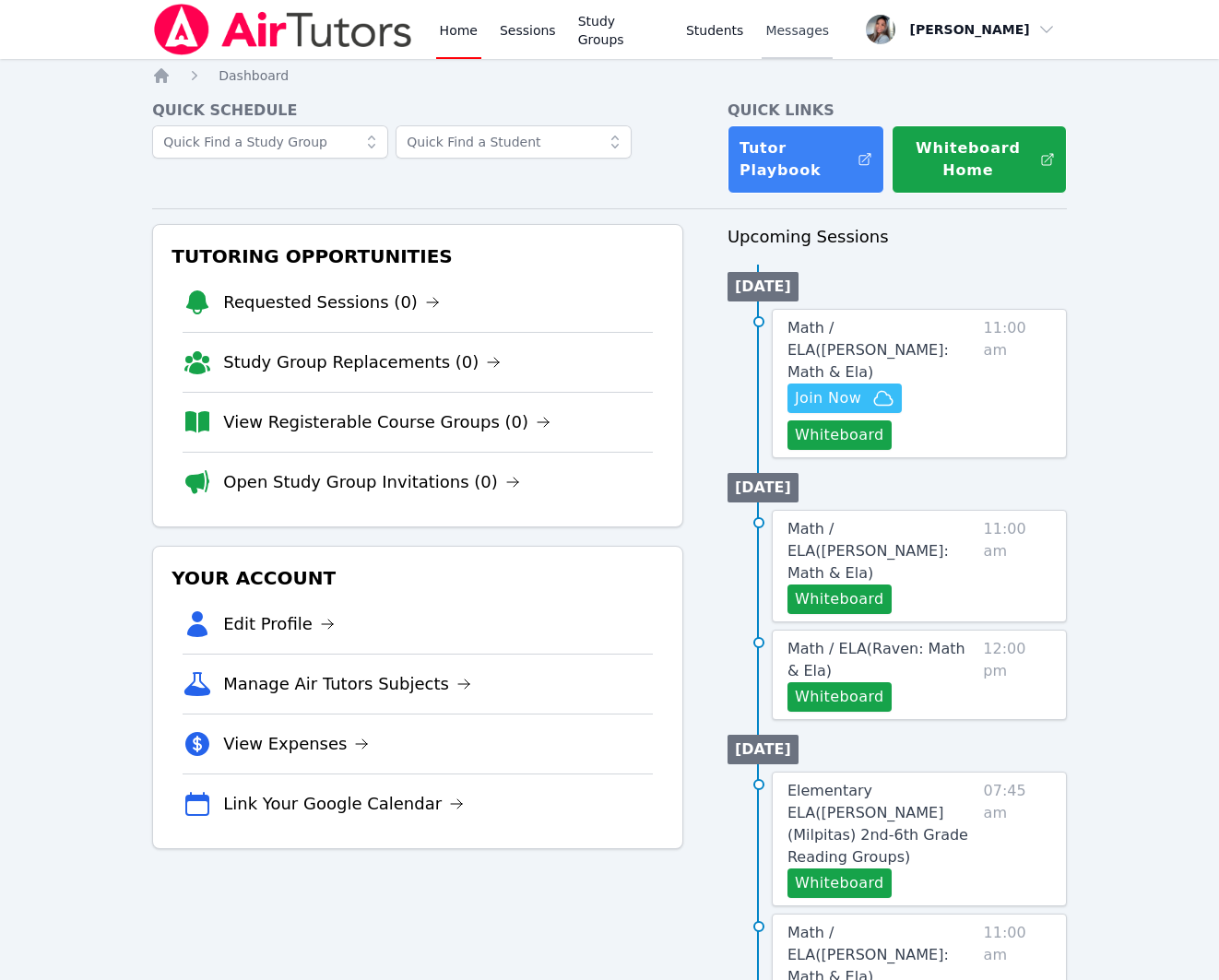
click at [770, 31] on span "Messages" at bounding box center [798, 31] width 64 height 19
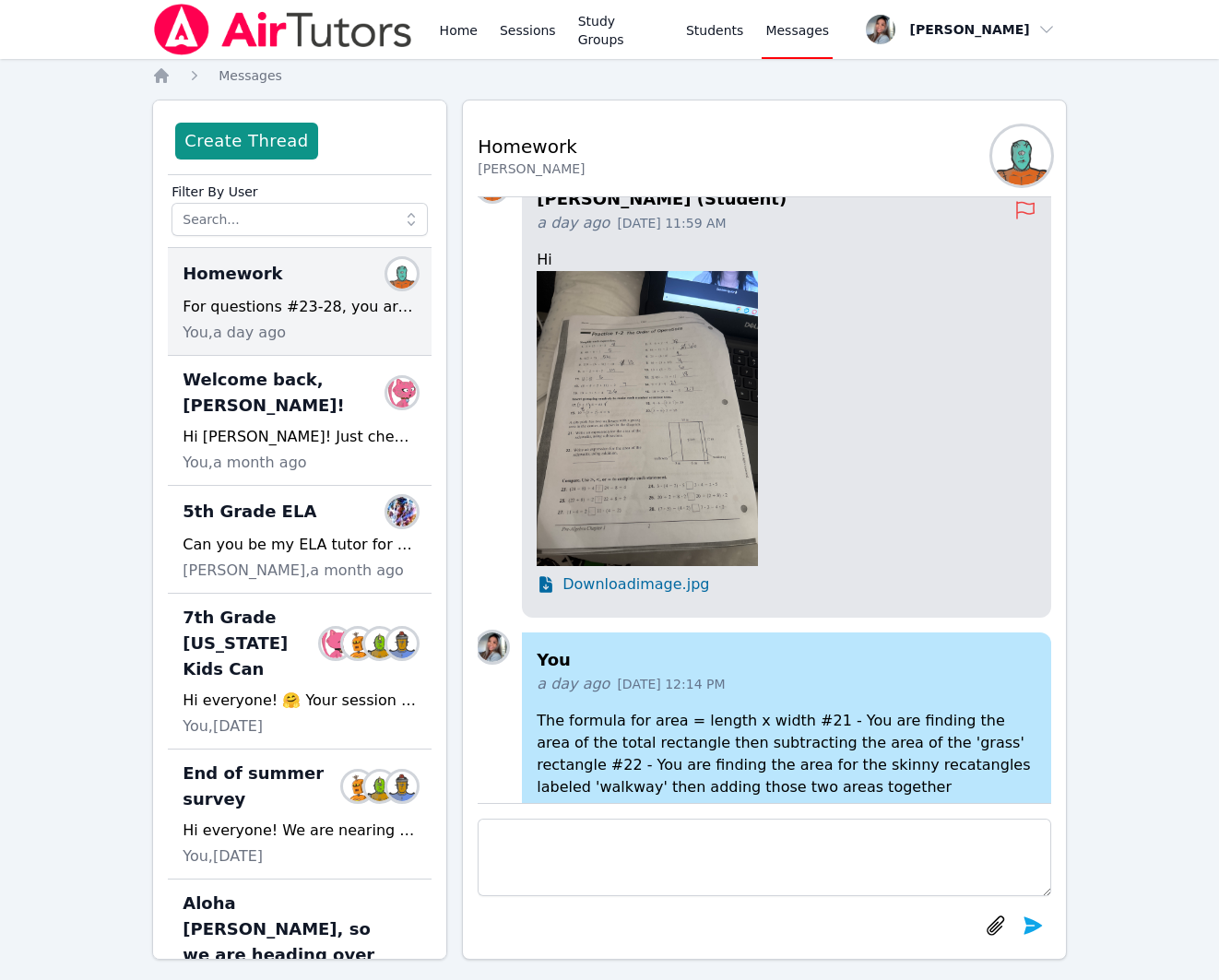
scroll to position [-338, 0]
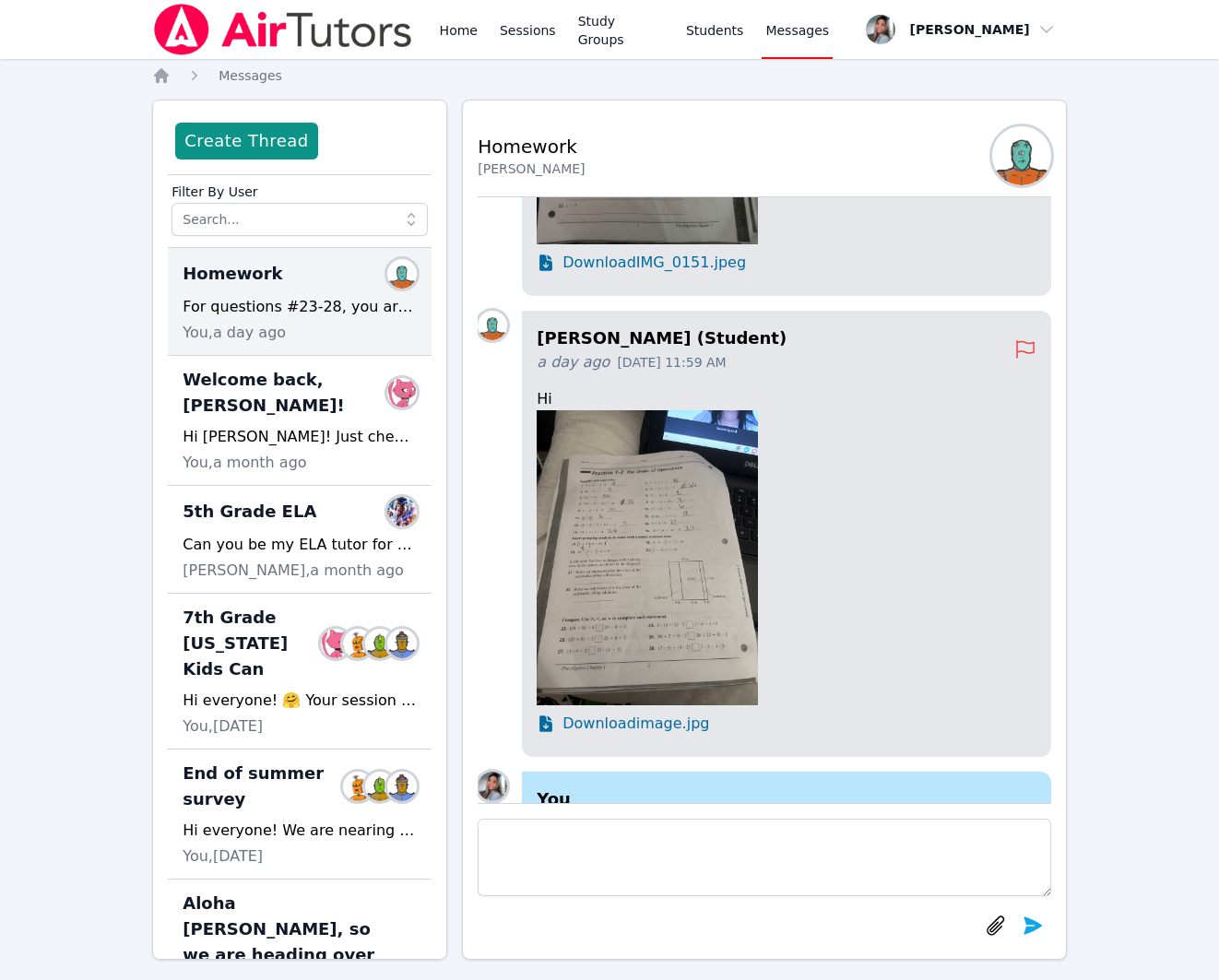
click at [635, 729] on span "Download image.jpg" at bounding box center [636, 724] width 147 height 22
click at [714, 40] on link "Students" at bounding box center [714, 29] width 65 height 59
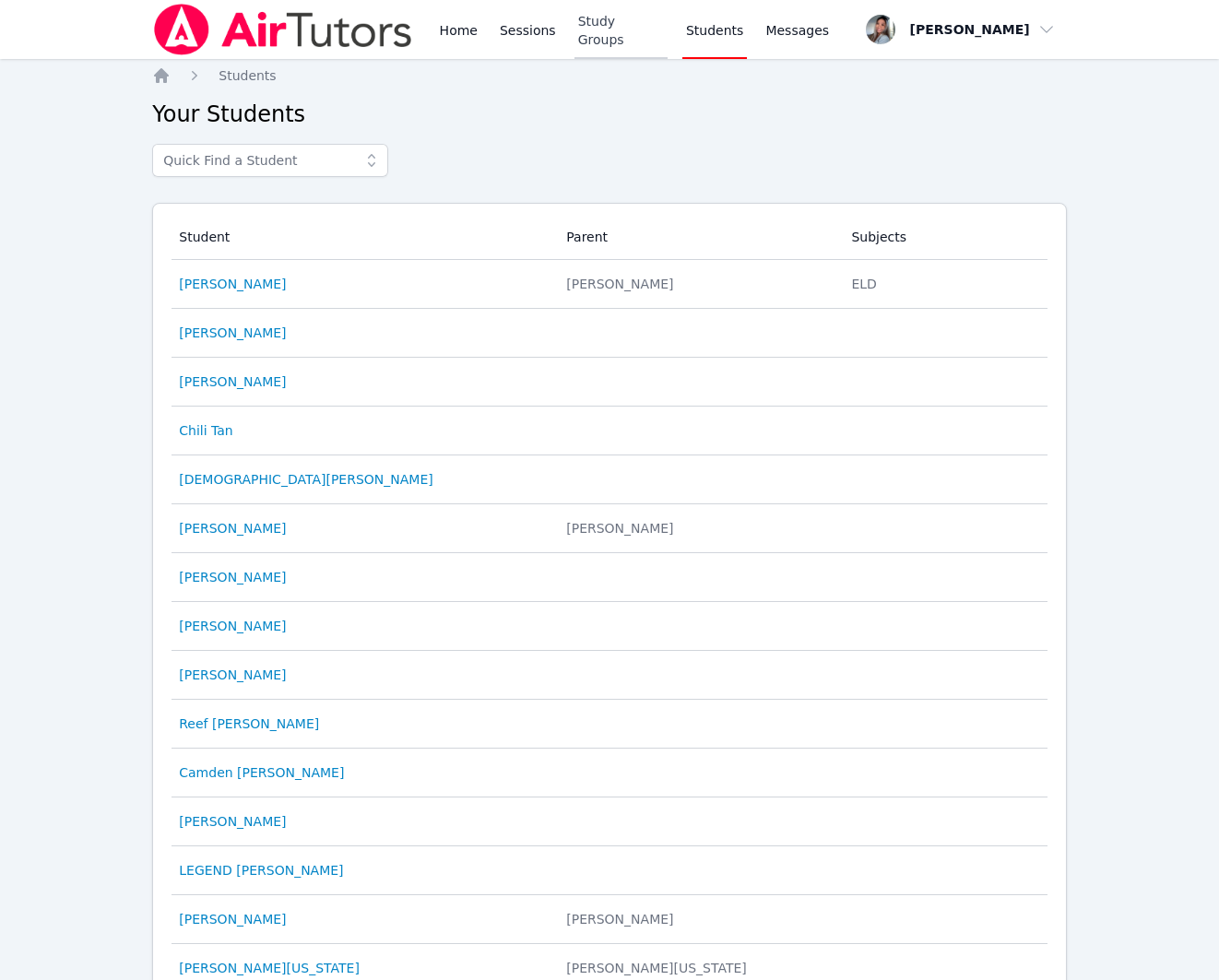
click at [585, 33] on link "Study Groups" at bounding box center [621, 29] width 93 height 59
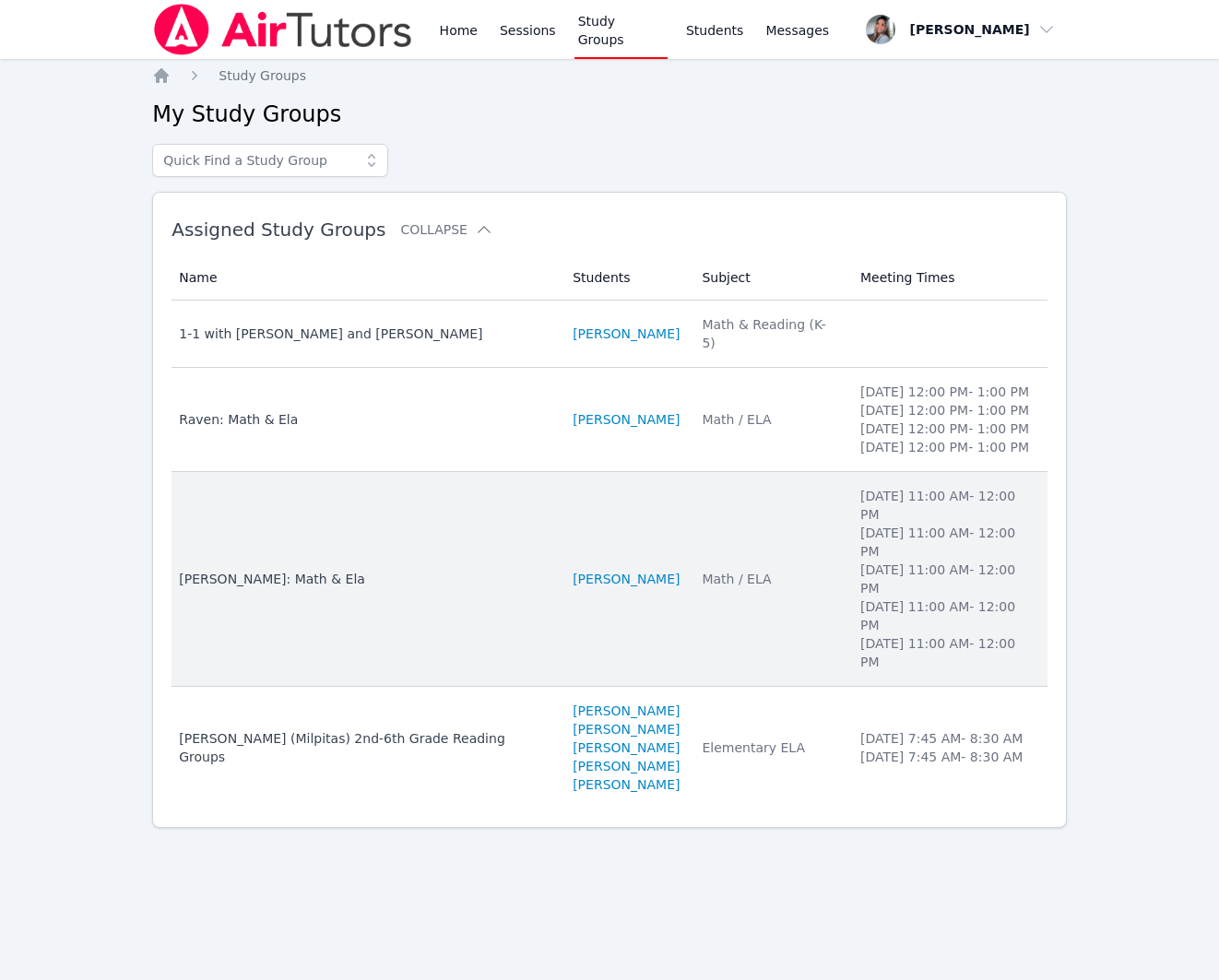
click at [458, 565] on td "Name Sacariana Charley: Math & Ela" at bounding box center [366, 579] width 390 height 215
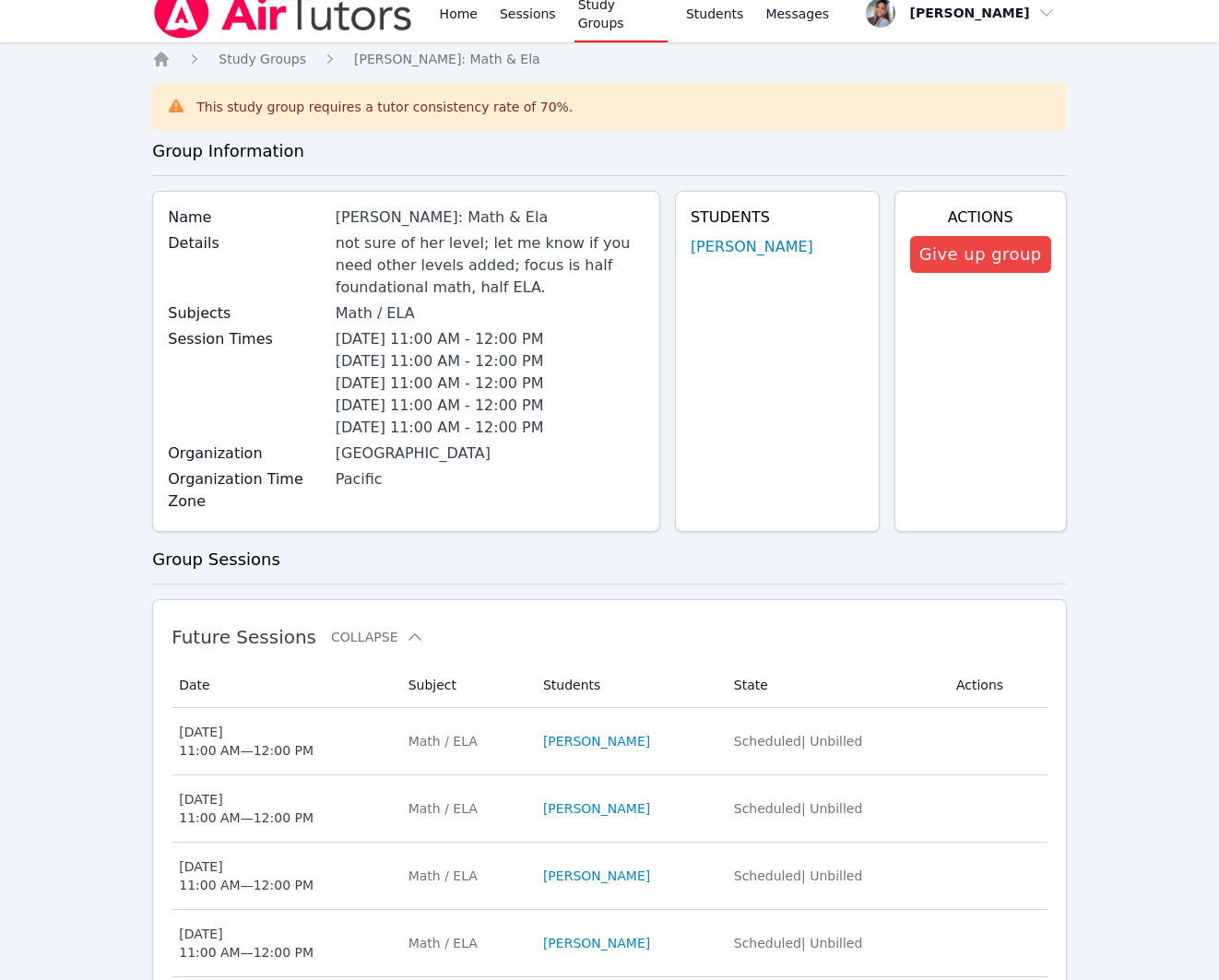
scroll to position [19, 0]
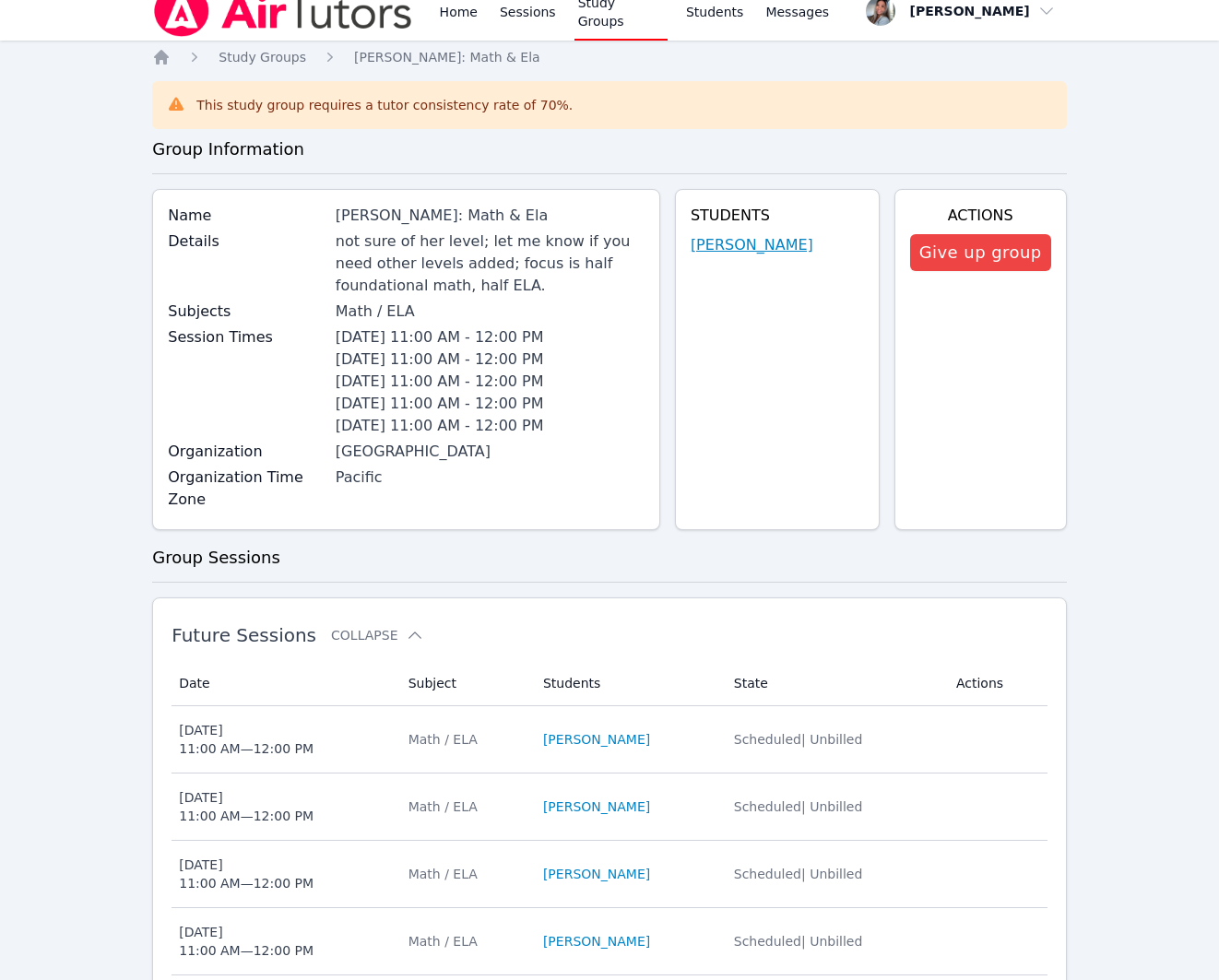
click at [738, 234] on link "[PERSON_NAME]" at bounding box center [752, 245] width 123 height 22
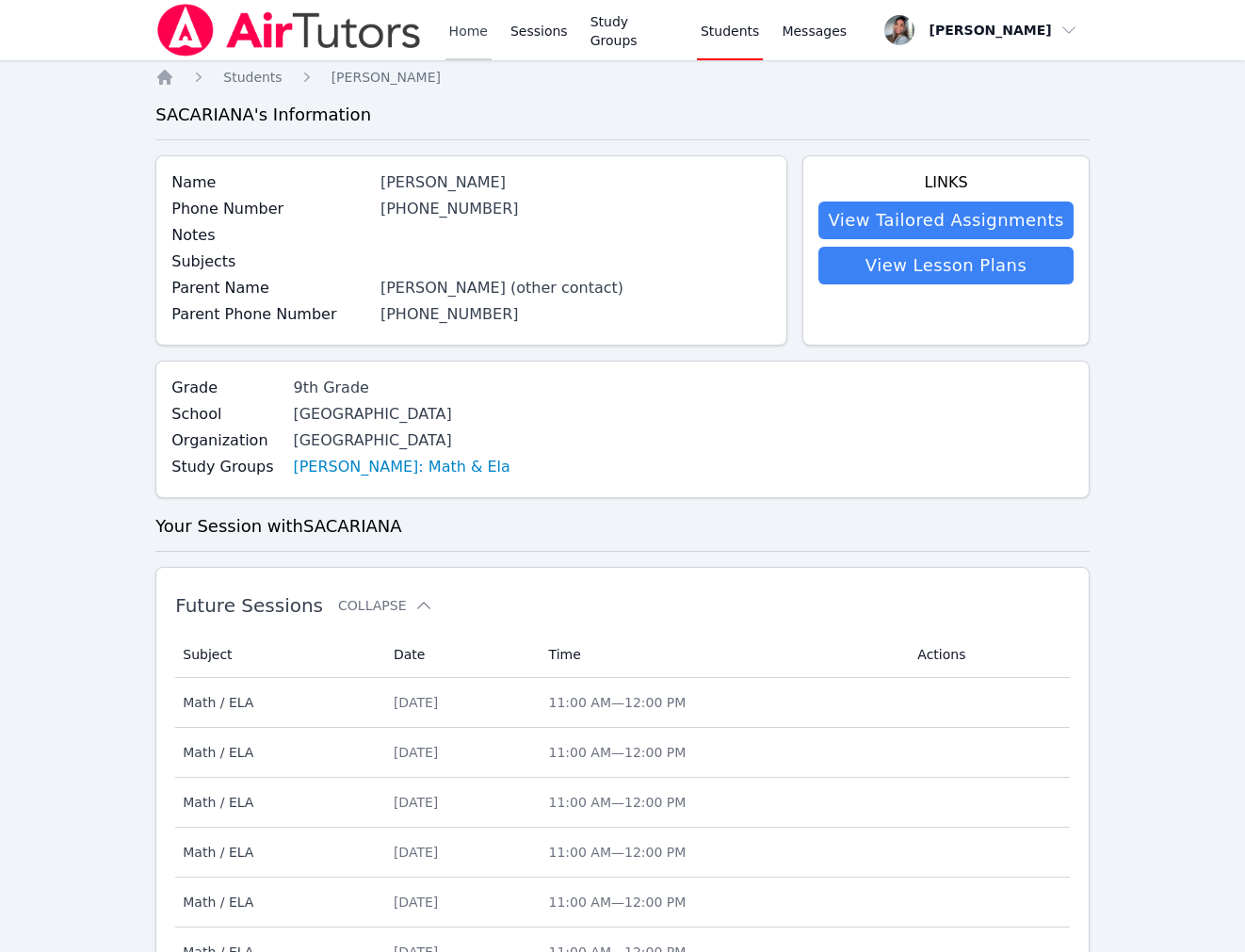
click at [479, 36] on link "Home" at bounding box center [469, 30] width 46 height 60
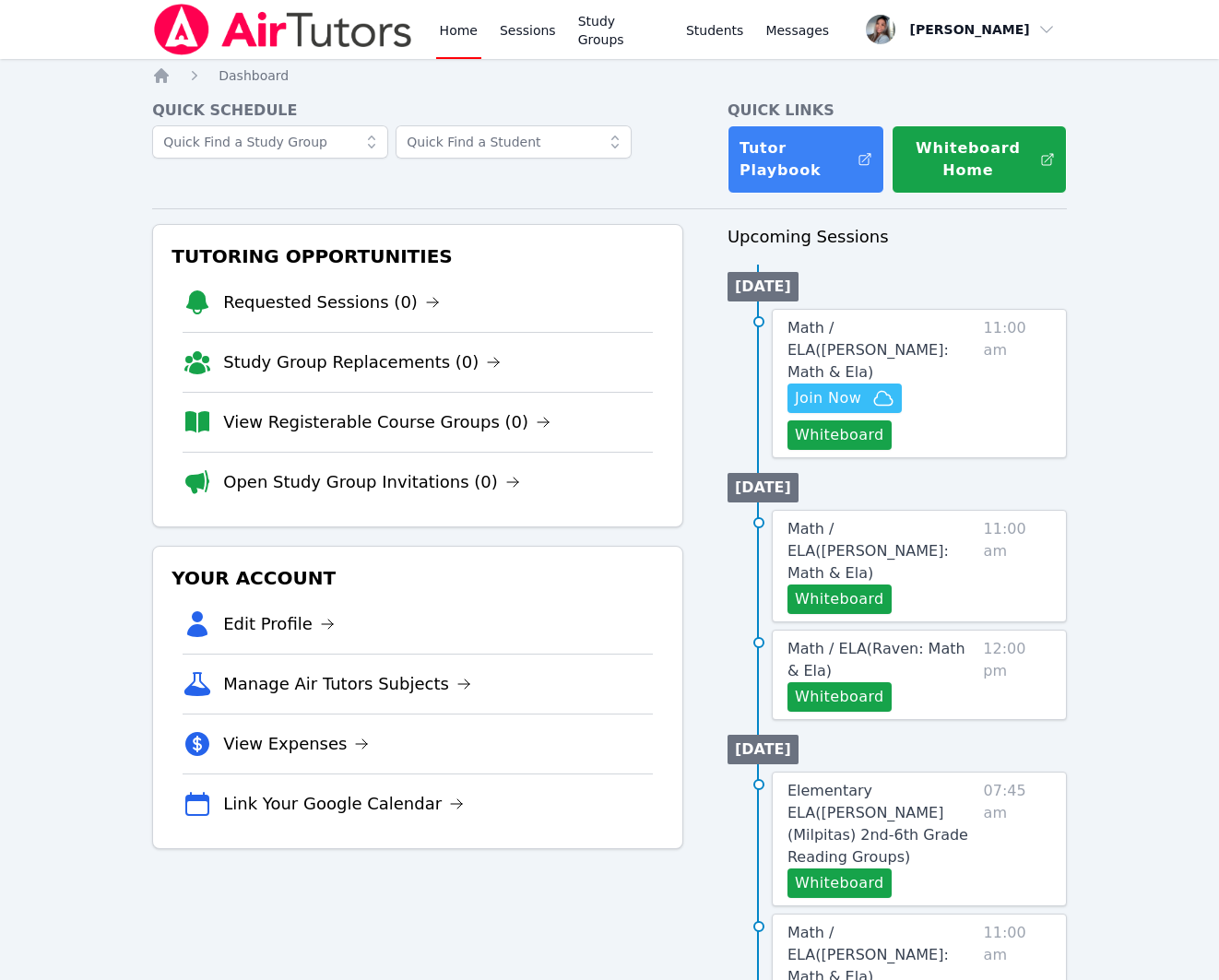
click at [668, 105] on h4 "Quick Schedule" at bounding box center [418, 110] width 531 height 22
click at [766, 38] on span "Messages" at bounding box center [798, 31] width 64 height 19
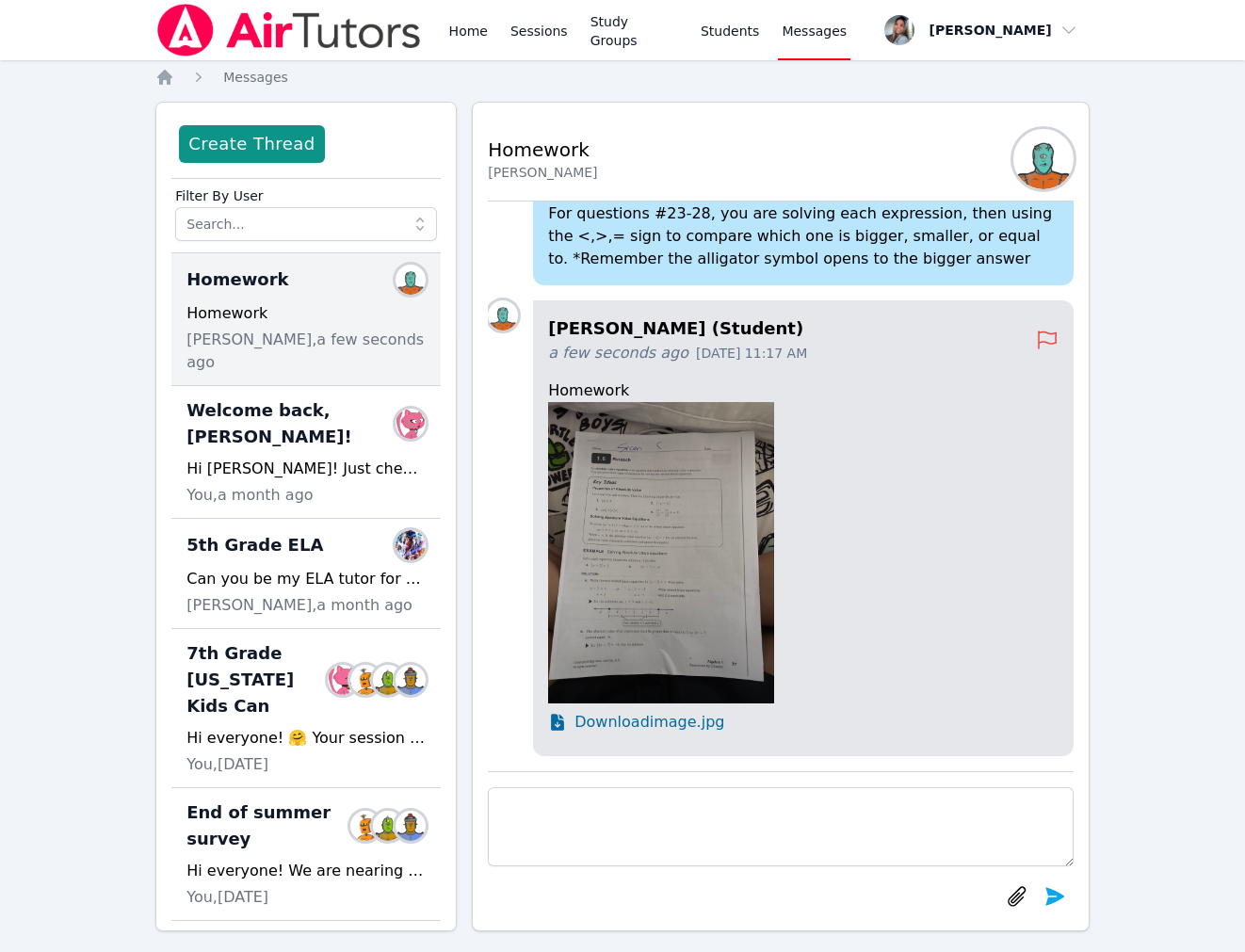
click at [737, 602] on img at bounding box center [661, 552] width 226 height 301
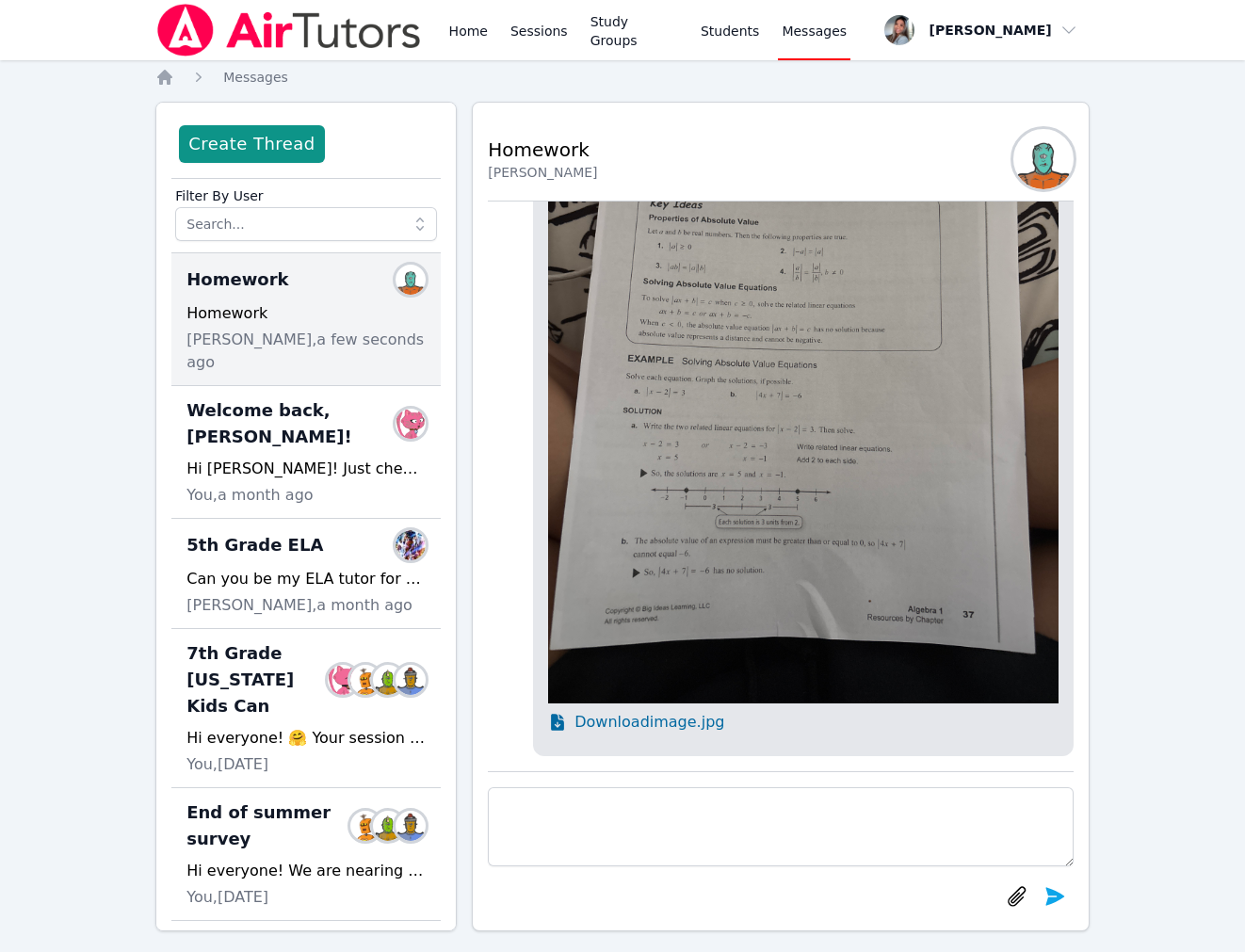
click at [737, 602] on img at bounding box center [803, 363] width 511 height 680
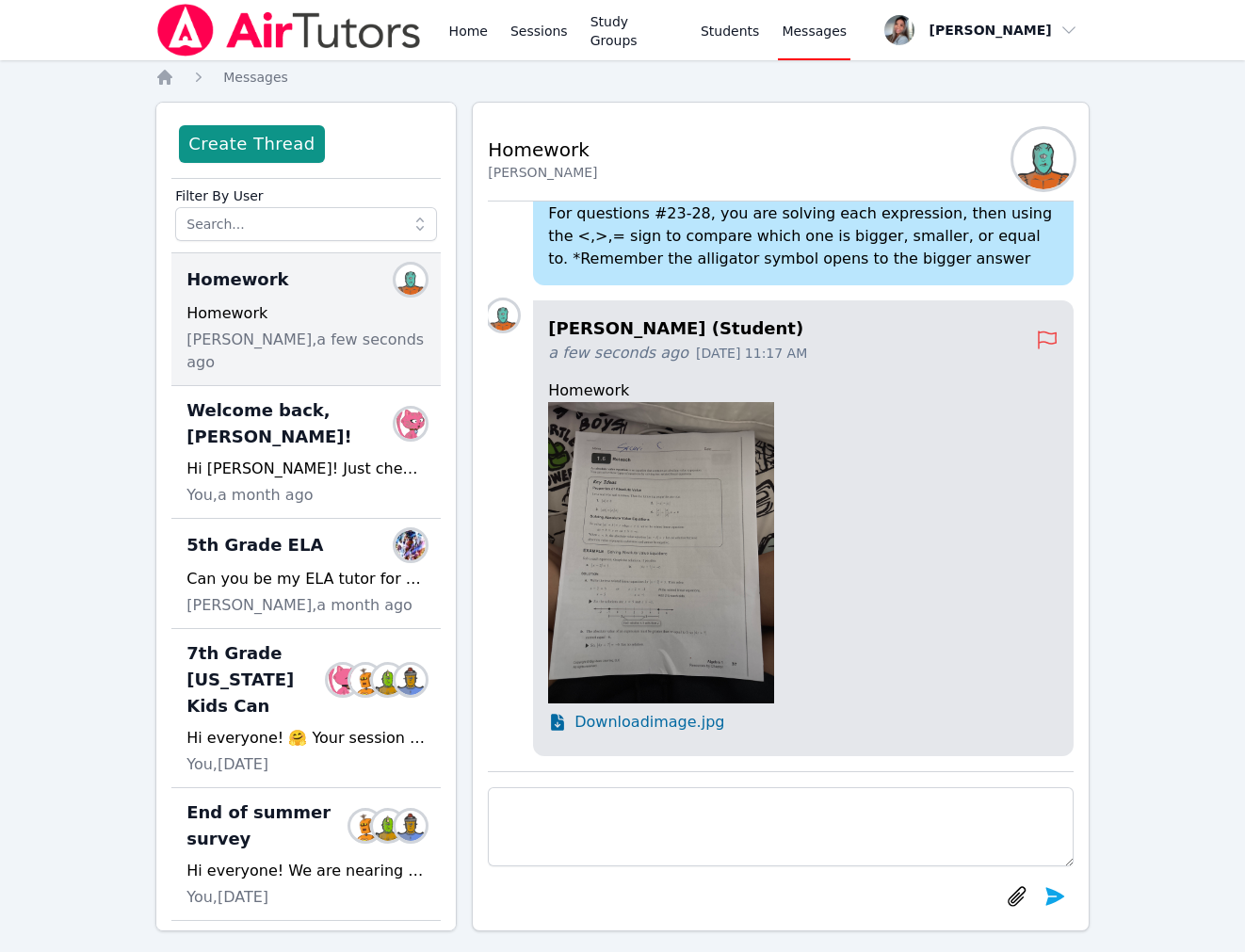
click at [737, 602] on img at bounding box center [661, 552] width 226 height 301
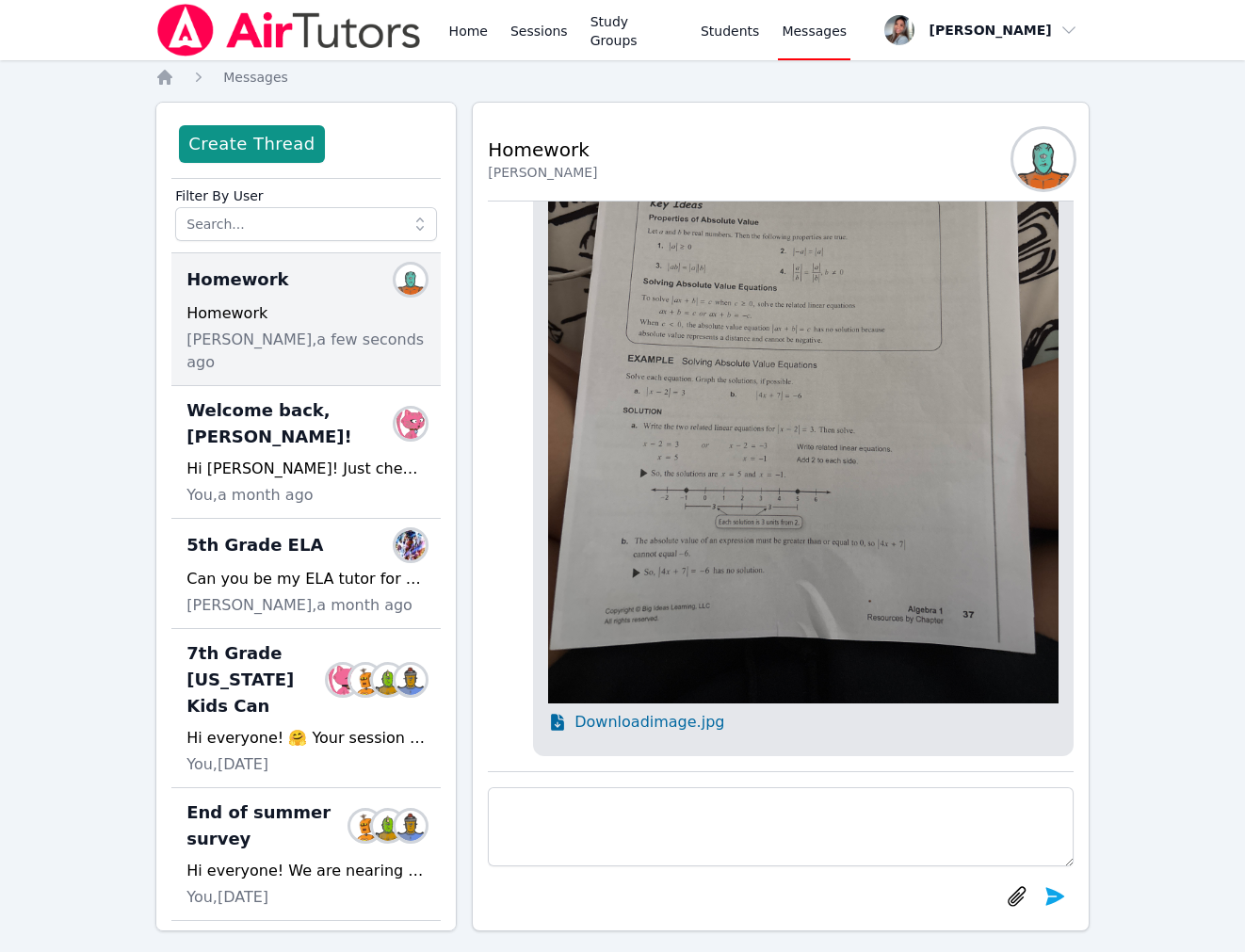
click at [659, 728] on span "Download image.jpg" at bounding box center [649, 723] width 150 height 23
click at [470, 31] on link "Home" at bounding box center [469, 30] width 46 height 60
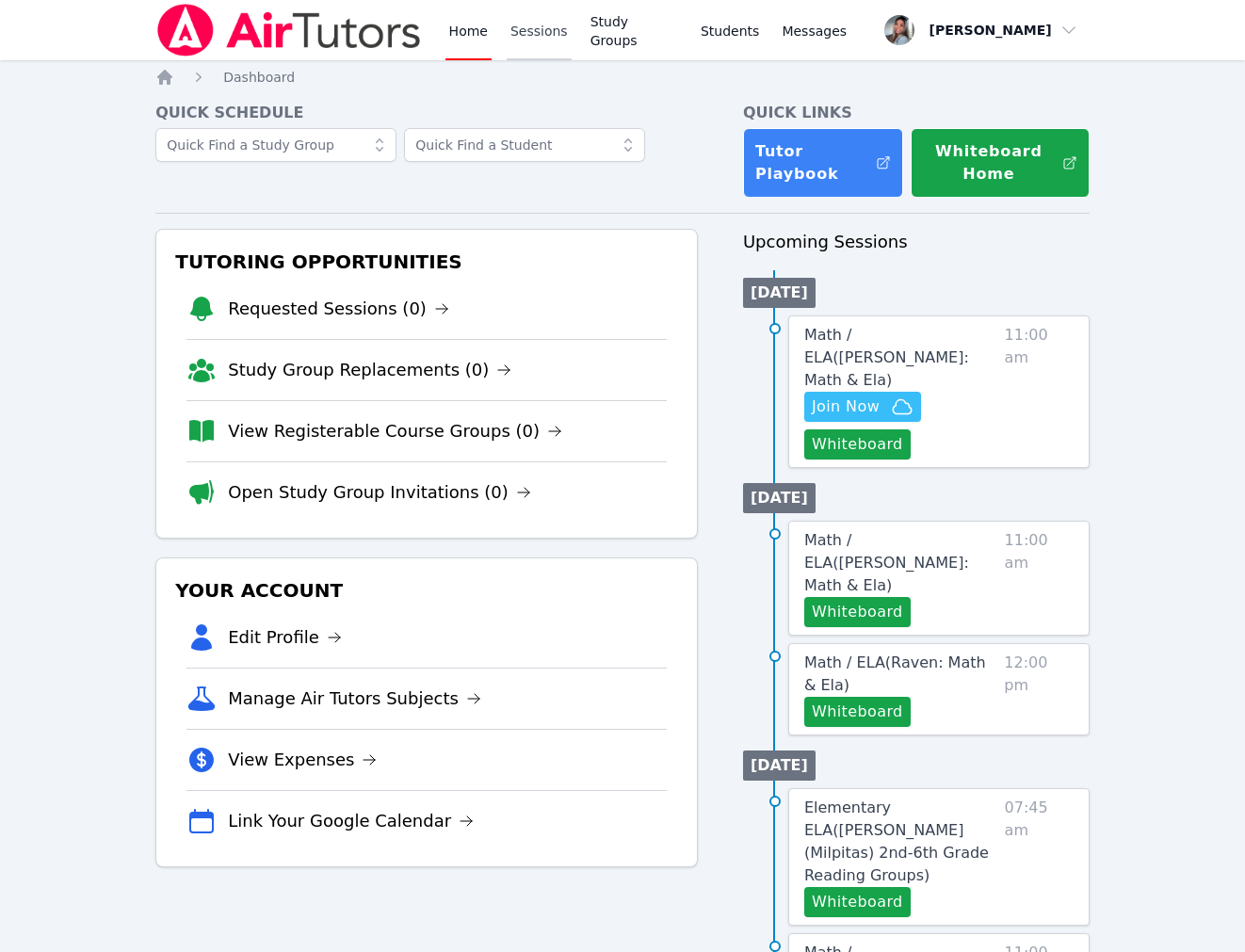
click at [538, 32] on link "Sessions" at bounding box center [539, 30] width 65 height 60
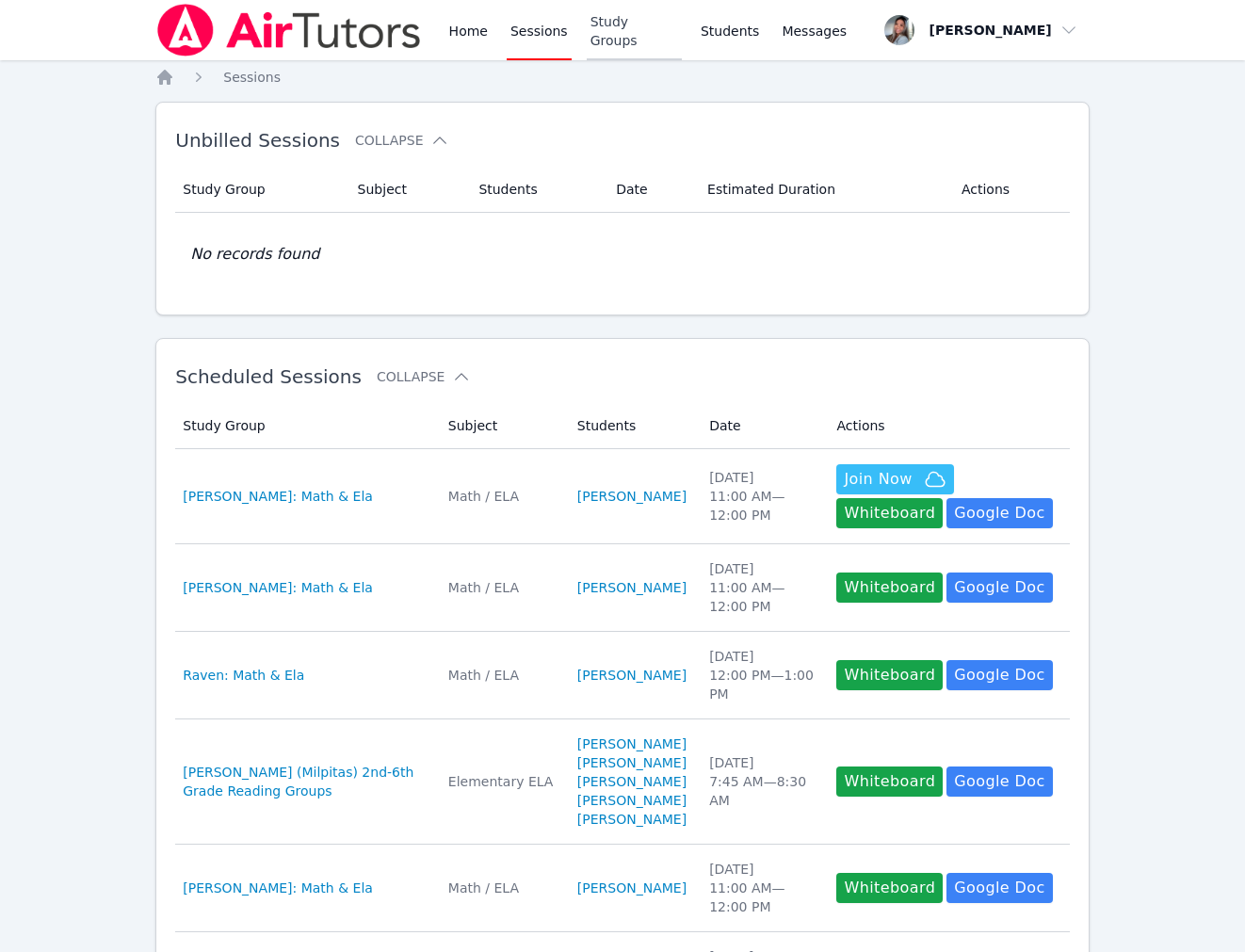
click at [608, 41] on link "Study Groups" at bounding box center [634, 30] width 95 height 60
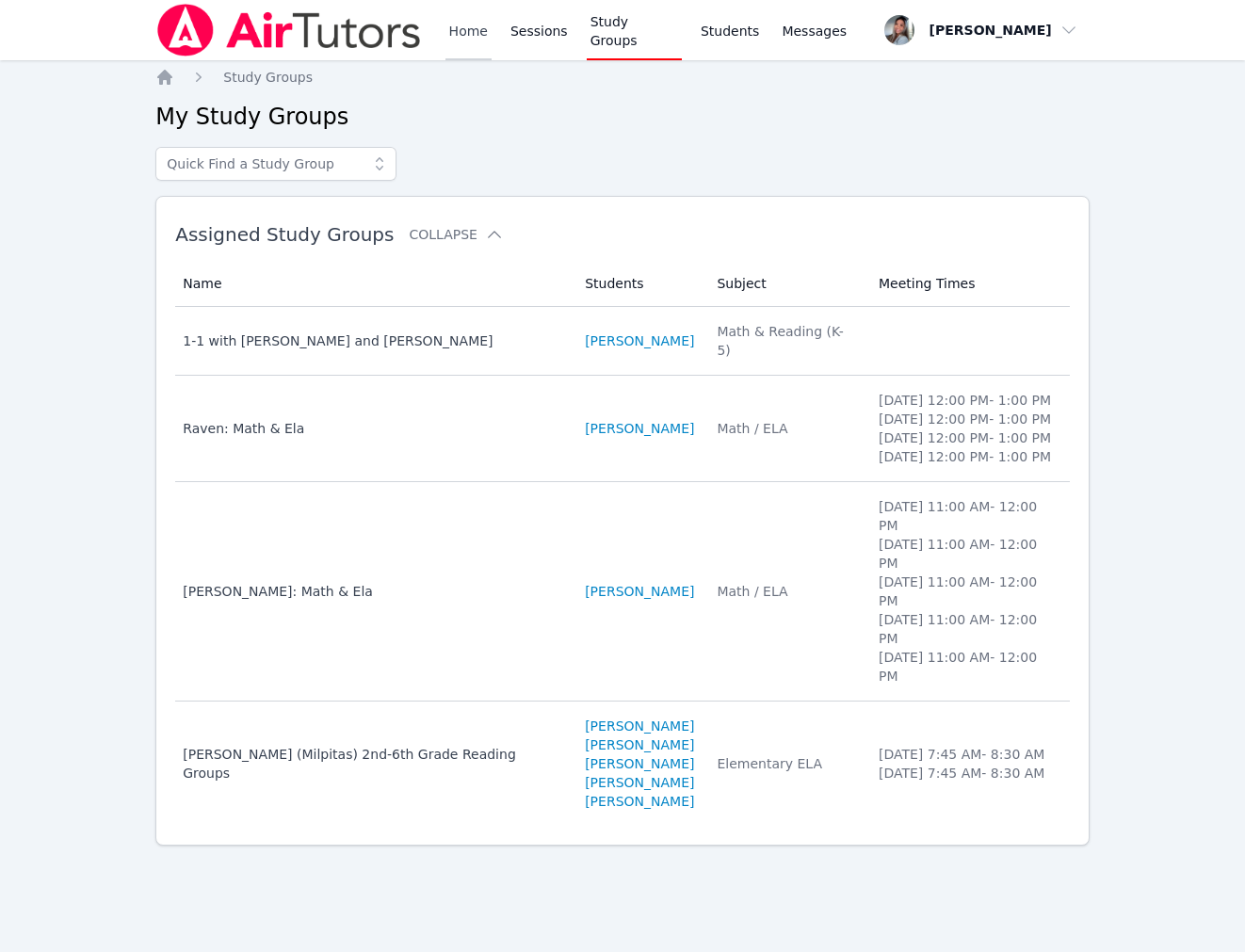
click at [456, 37] on link "Home" at bounding box center [469, 30] width 46 height 60
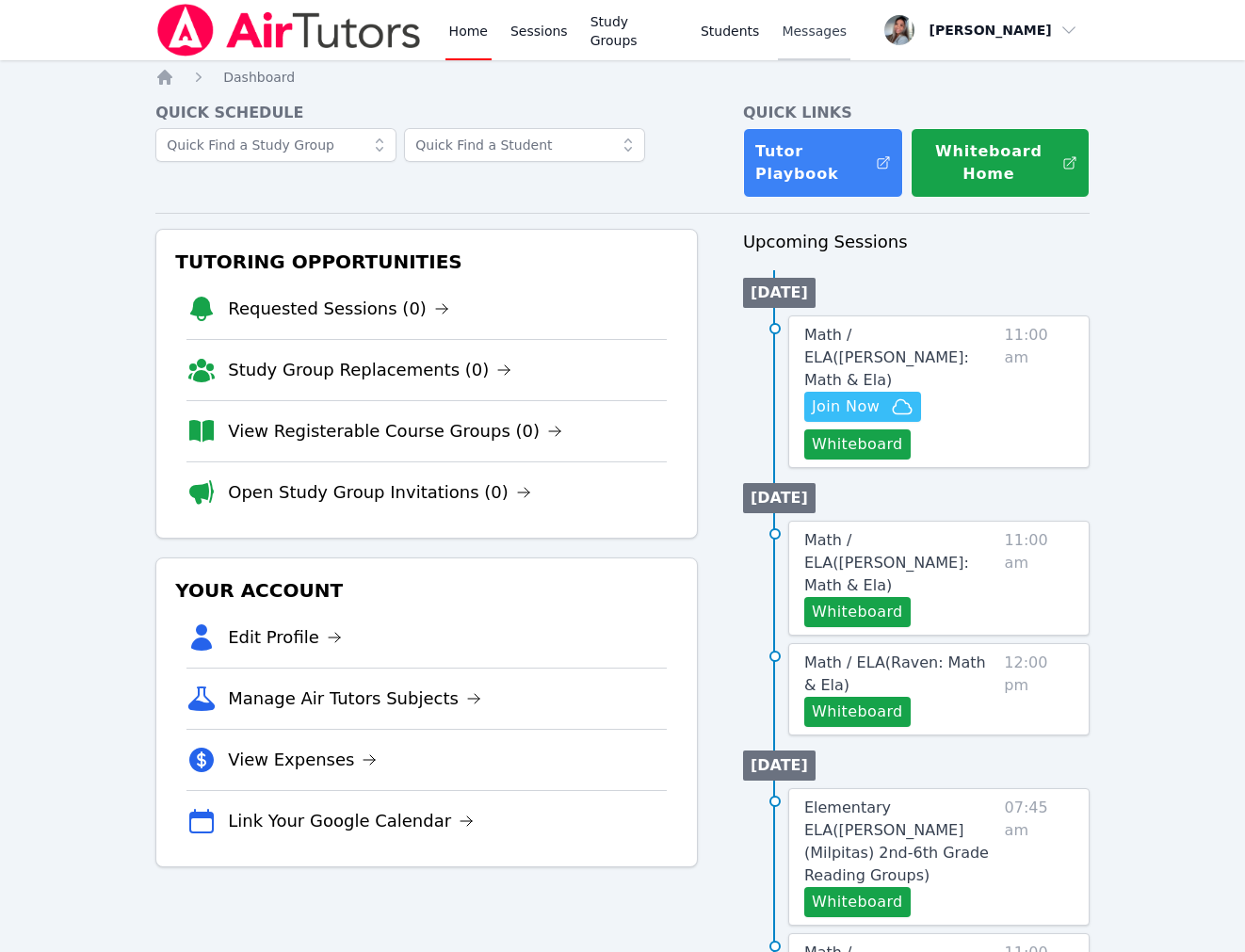
click at [797, 32] on span "Messages" at bounding box center [815, 32] width 65 height 19
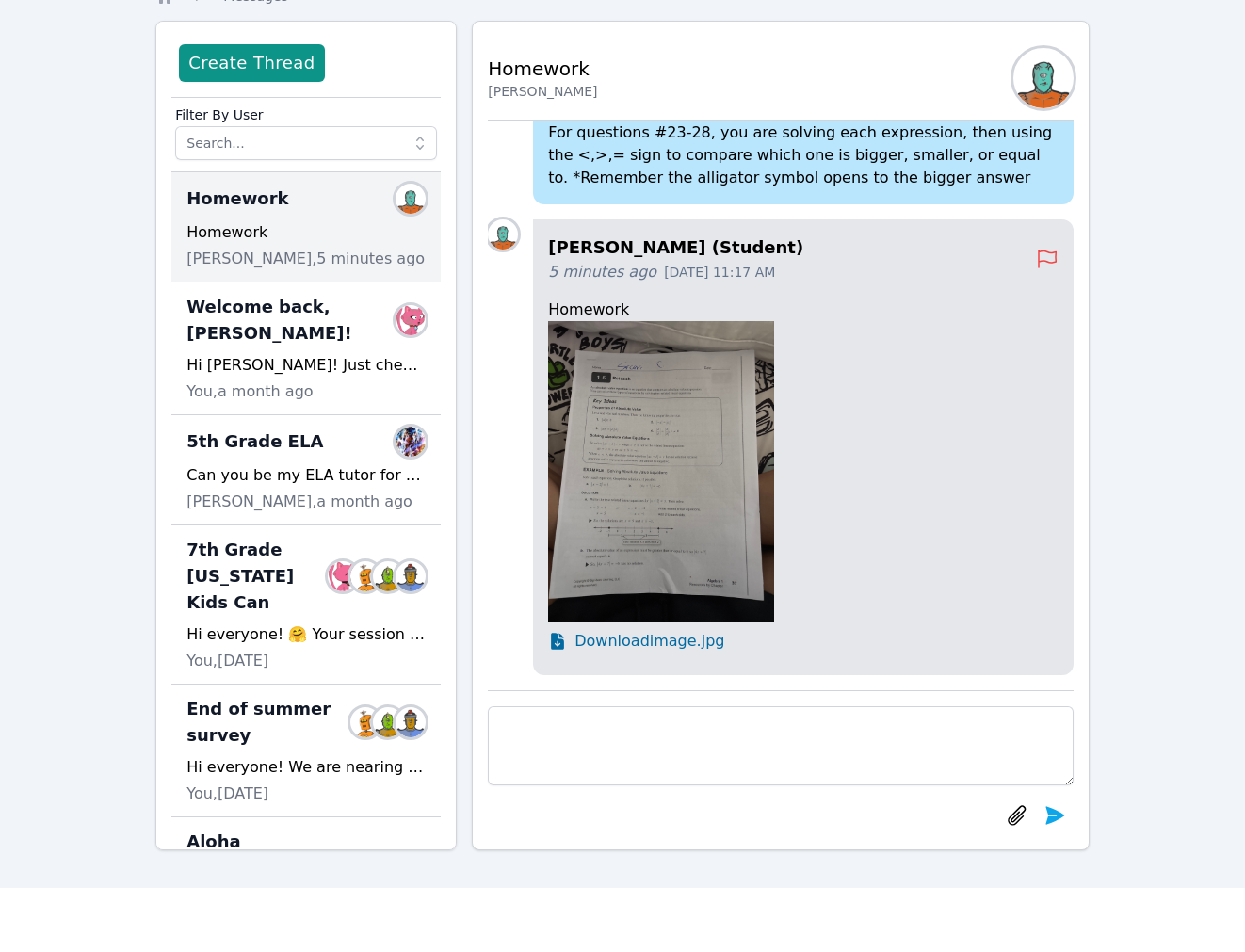
scroll to position [116, 0]
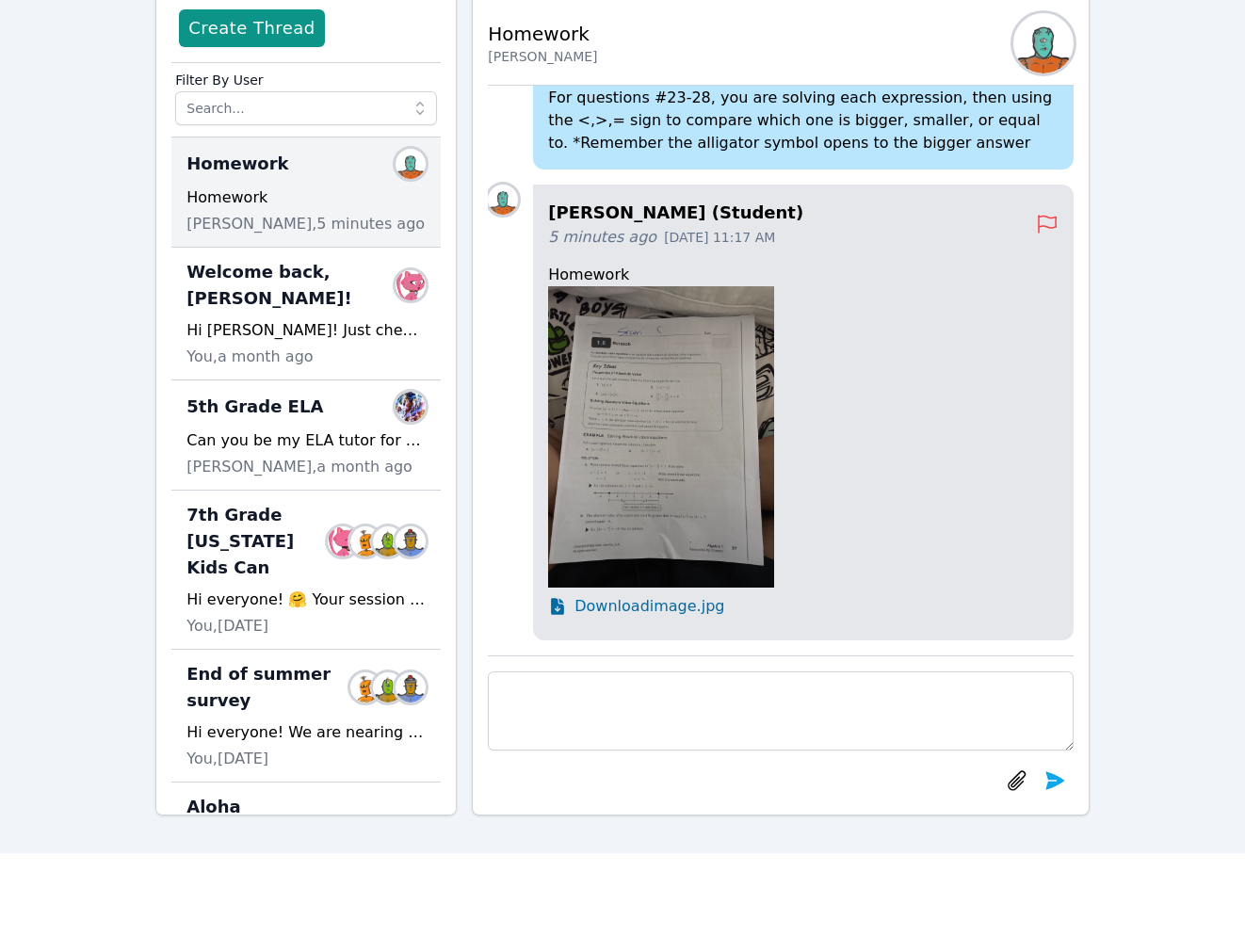
click at [1180, 671] on div "Home Sessions Study Groups Students Messages Open user menu Gabriella Aguilar O…" at bounding box center [622, 369] width 1245 height 969
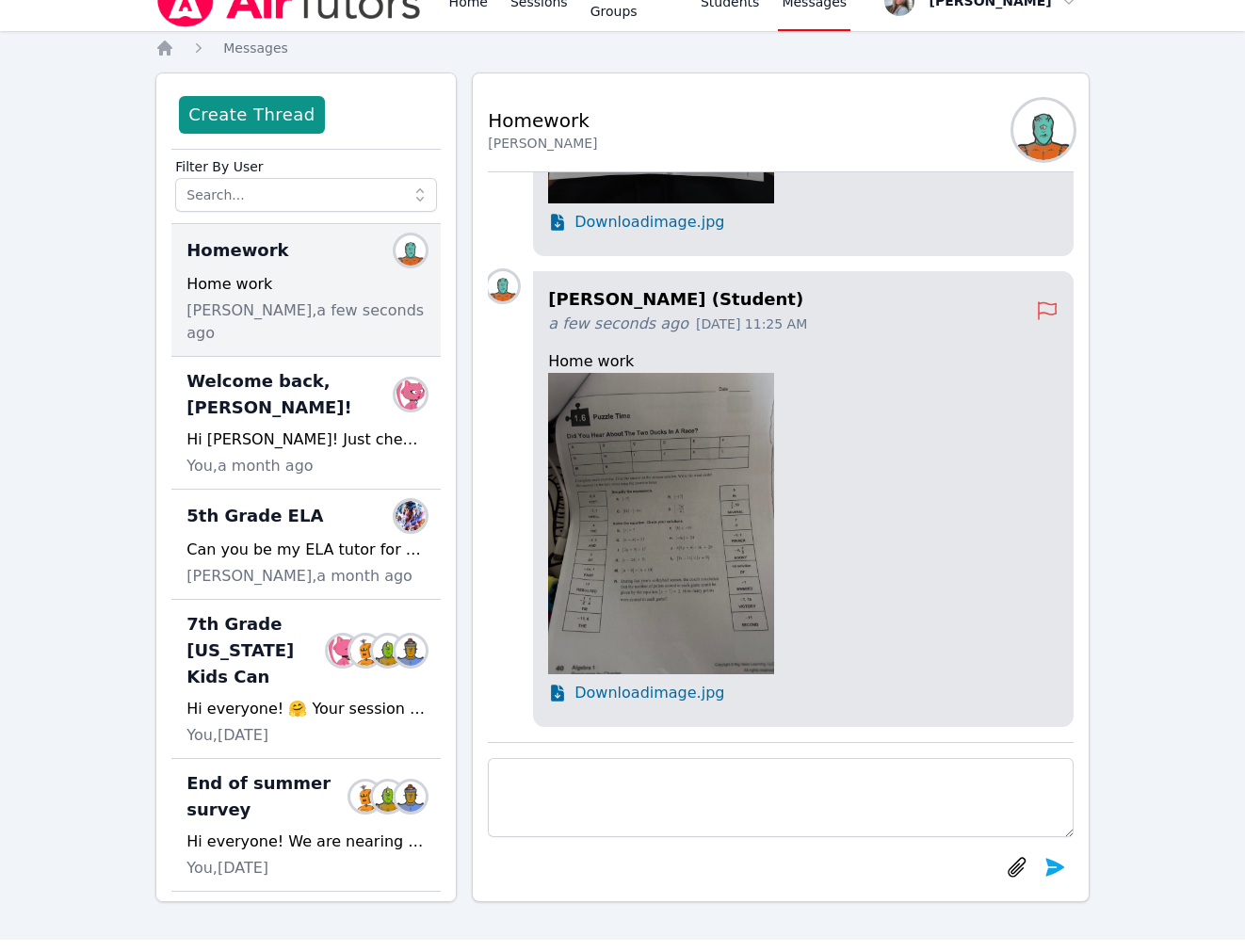
scroll to position [0, 0]
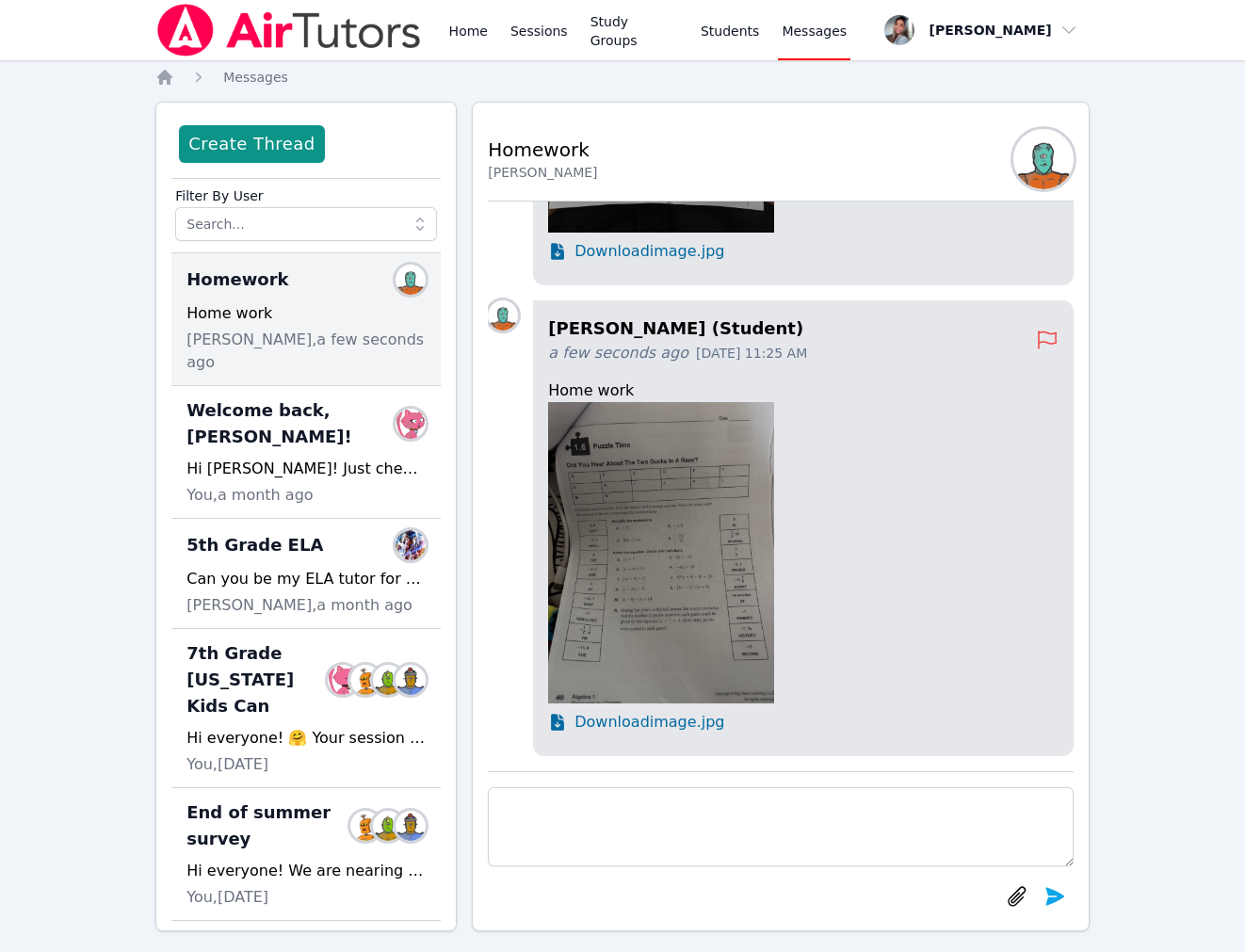
click at [663, 728] on span "Download image.jpg" at bounding box center [649, 723] width 150 height 23
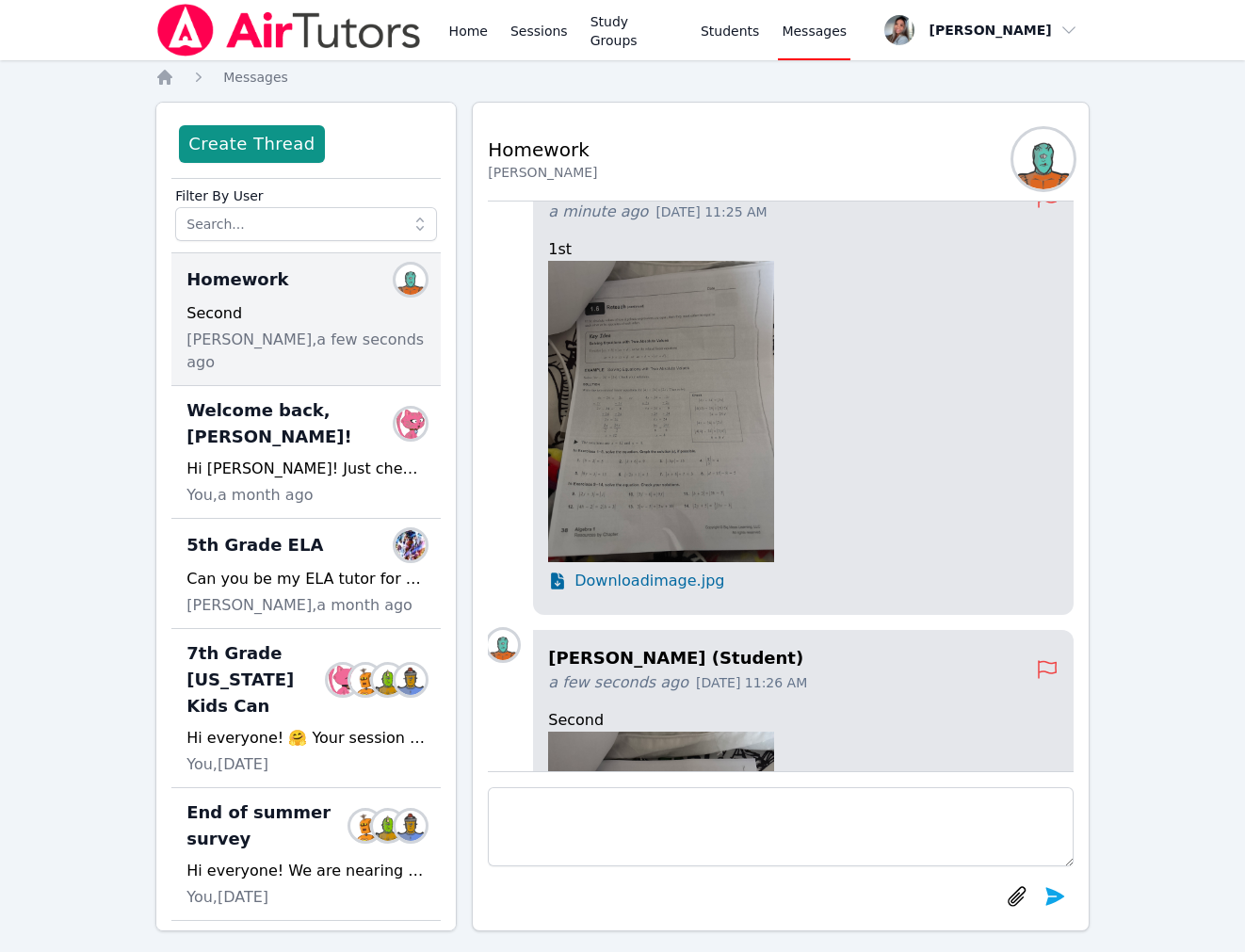
scroll to position [-326, 0]
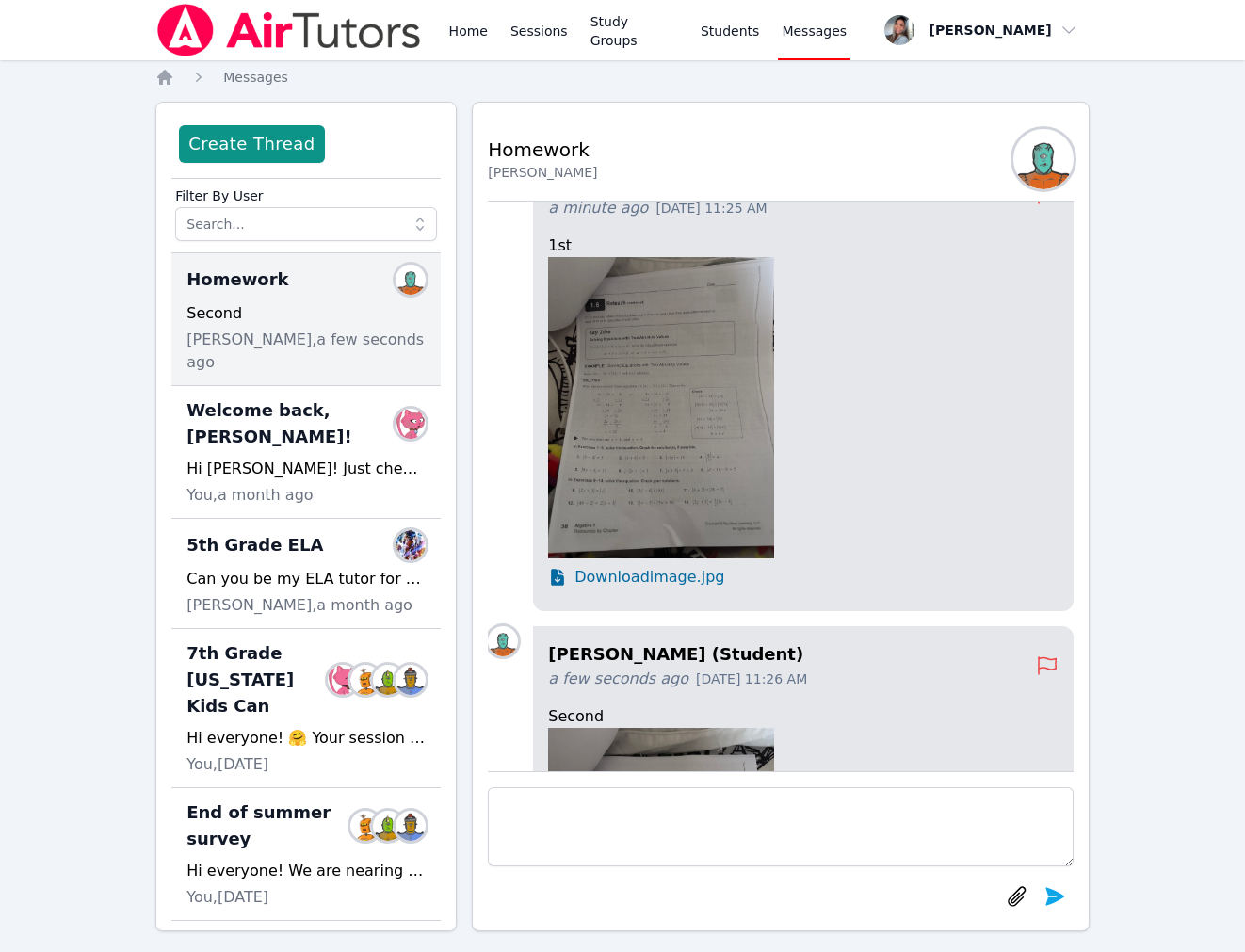
click at [666, 580] on span "Download image.jpg" at bounding box center [649, 577] width 150 height 23
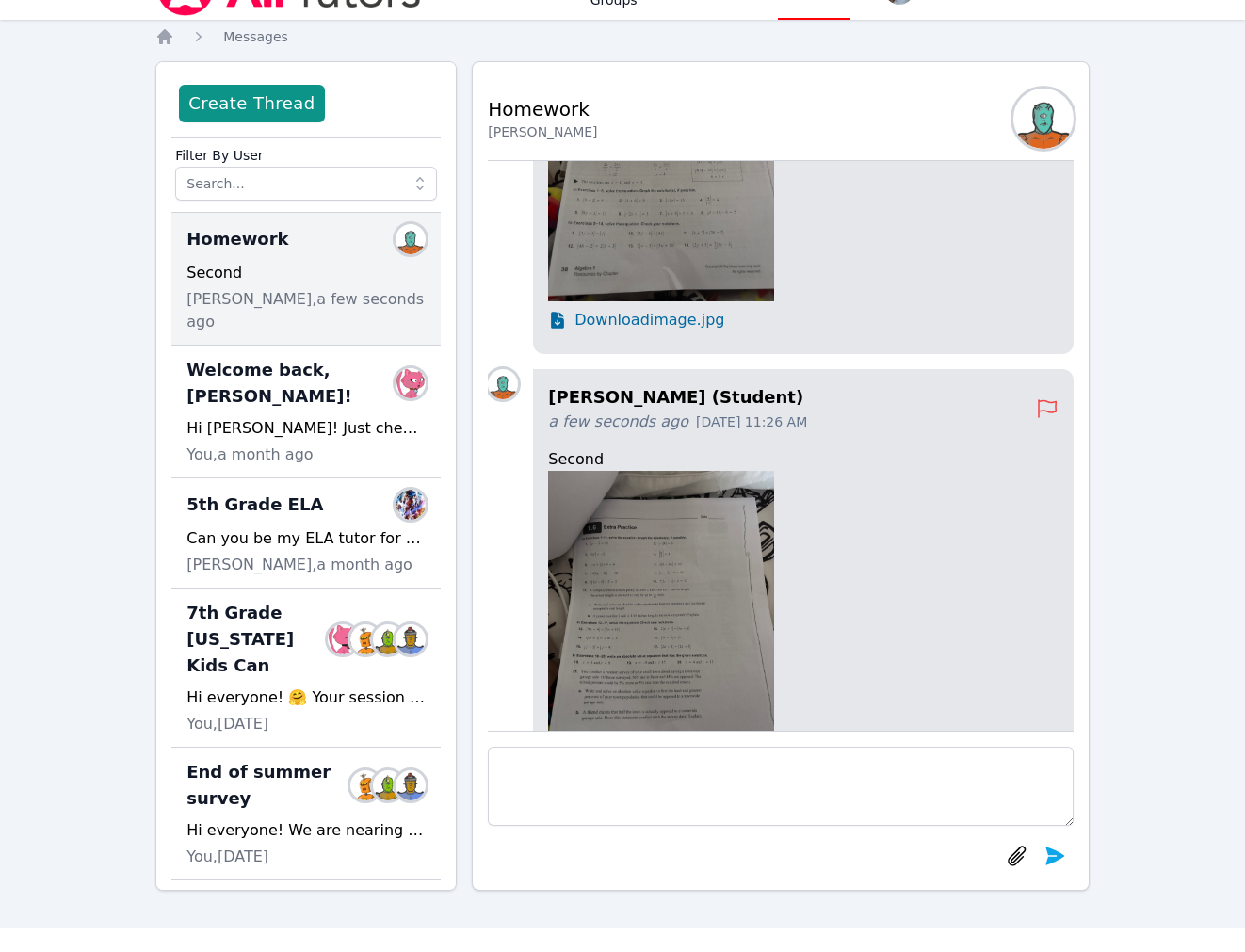
scroll to position [0, 0]
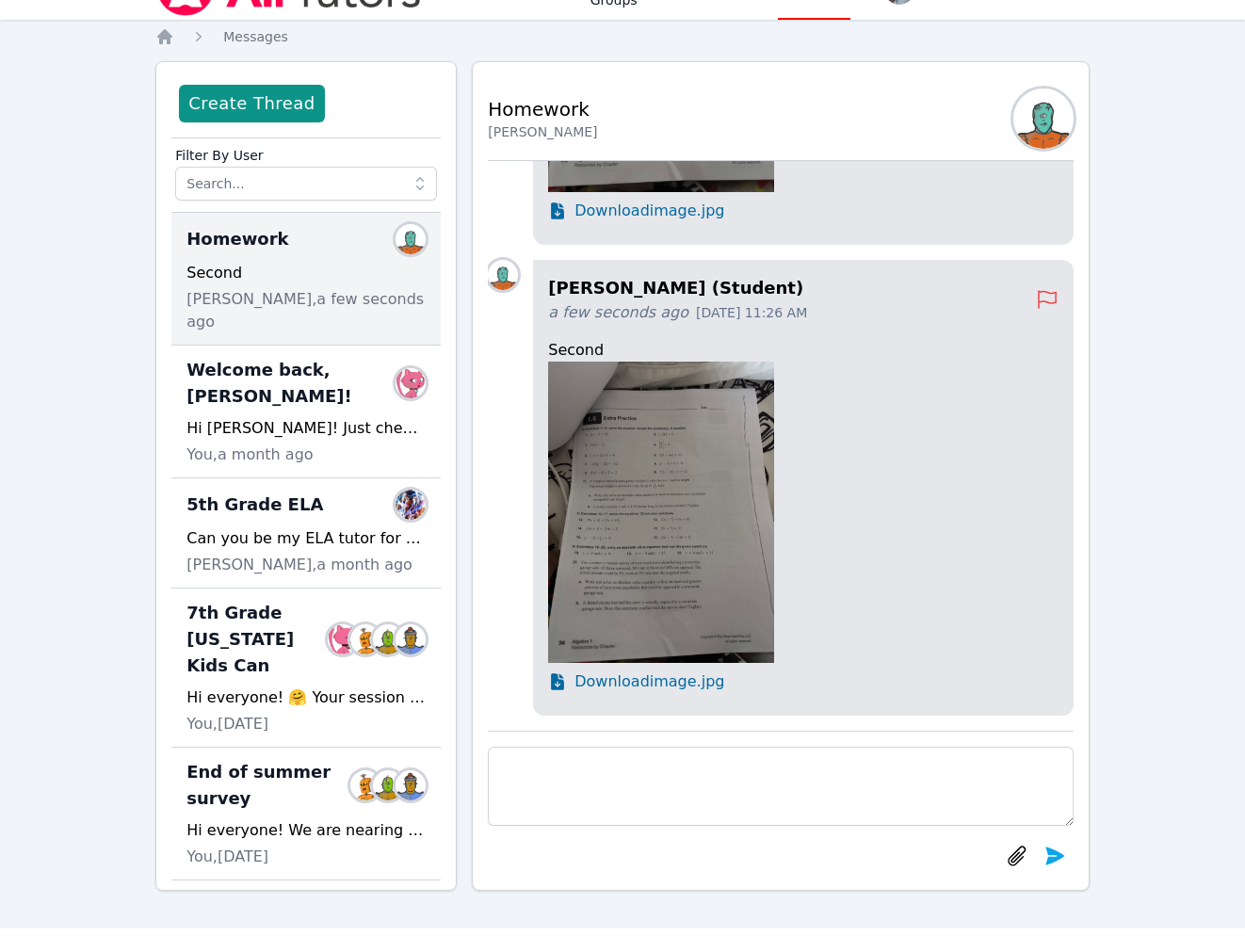
click at [692, 682] on span "Download image.jpg" at bounding box center [649, 682] width 150 height 23
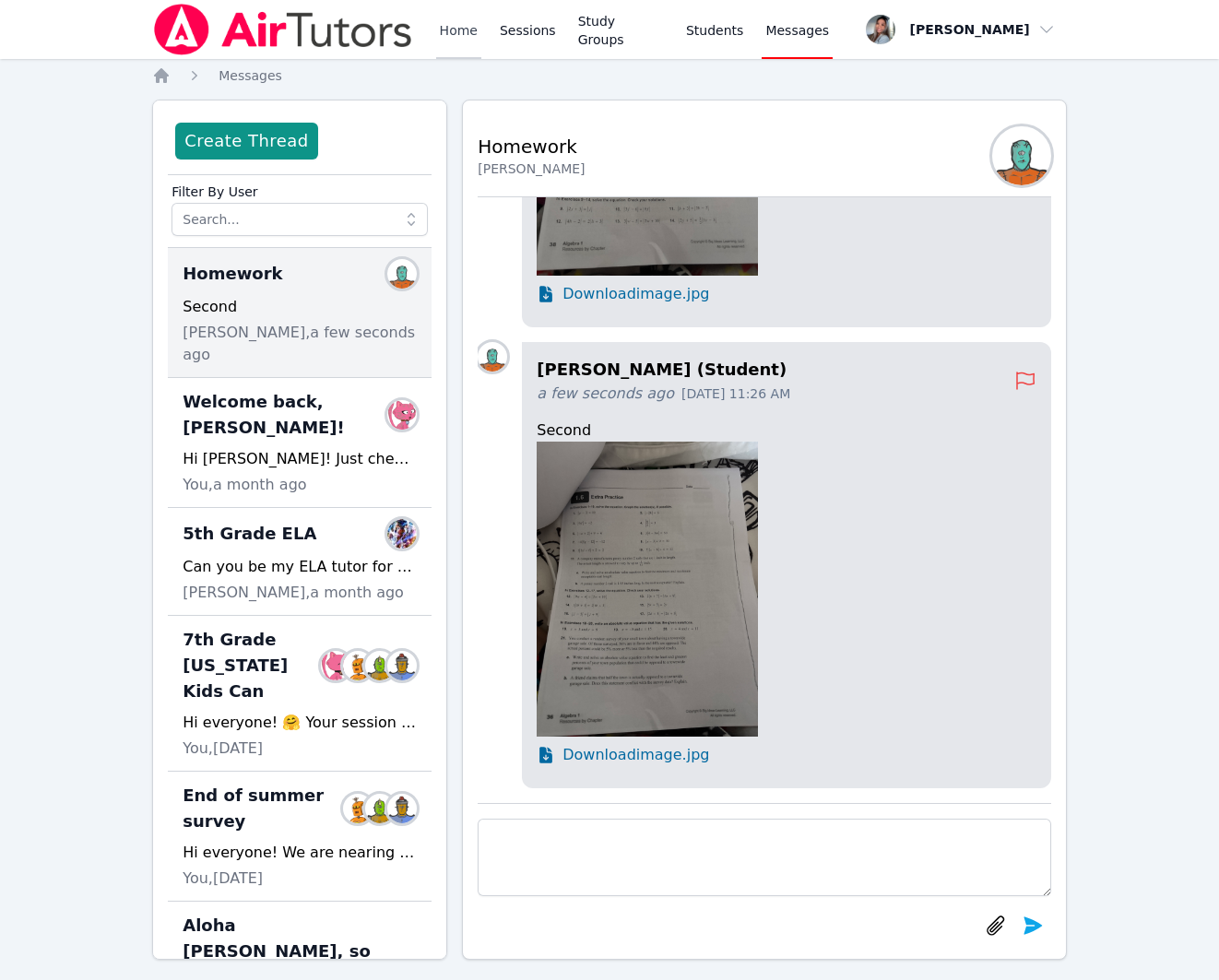
click at [455, 36] on link "Home" at bounding box center [459, 29] width 45 height 59
